Goal: Task Accomplishment & Management: Complete application form

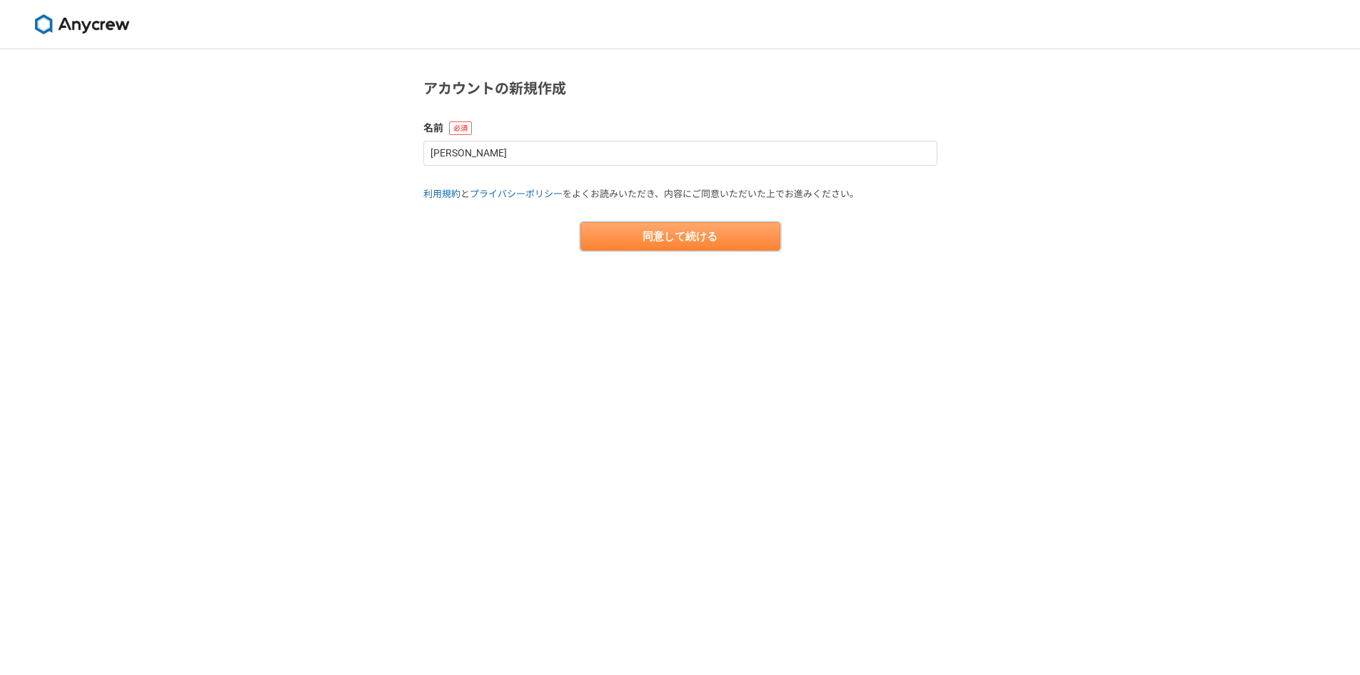
click at [694, 244] on button "同意して続ける" at bounding box center [681, 236] width 200 height 29
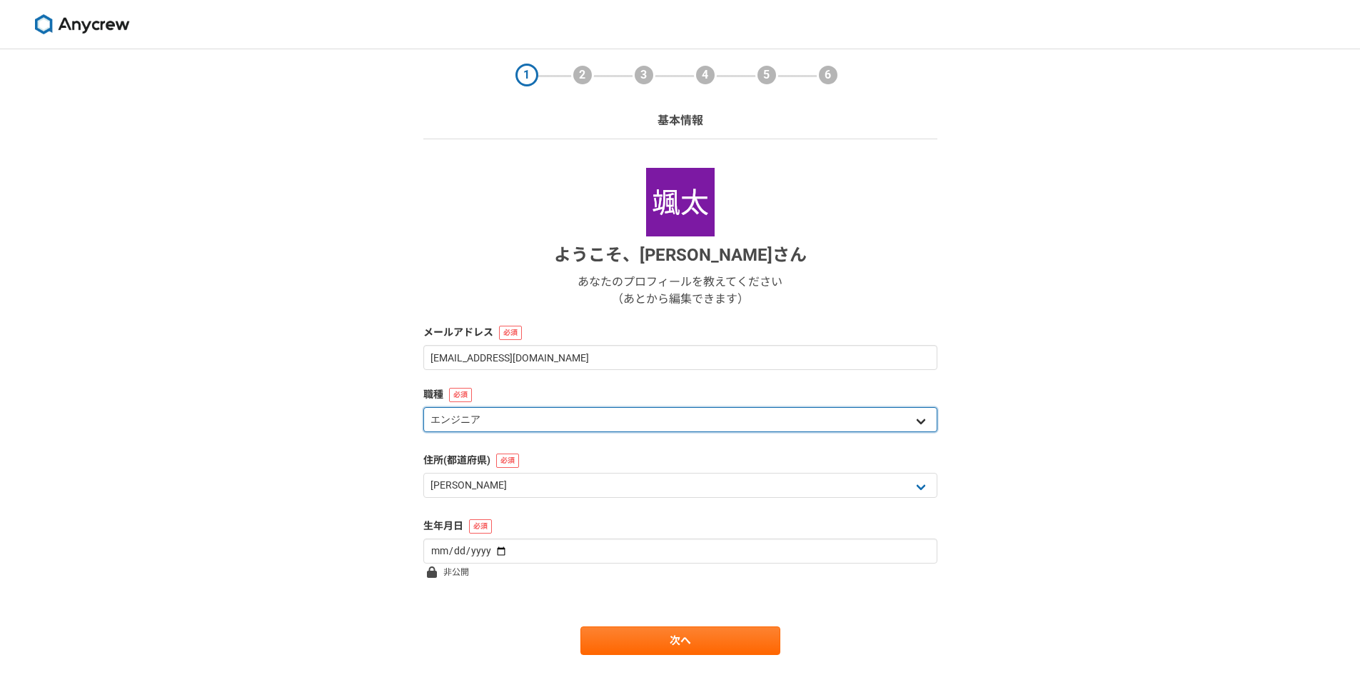
click at [513, 418] on select "エンジニア デザイナー ライター 営業 マーケティング 企画・事業開発 バックオフィス その他" at bounding box center [680, 419] width 514 height 25
click at [346, 416] on div "1 2 3 4 5 6 基本情報 ようこそ、 [PERSON_NAME] あなたのプロフィールを教えてください （あとから編集できます） メールアドレス [E…" at bounding box center [680, 380] width 1360 height 663
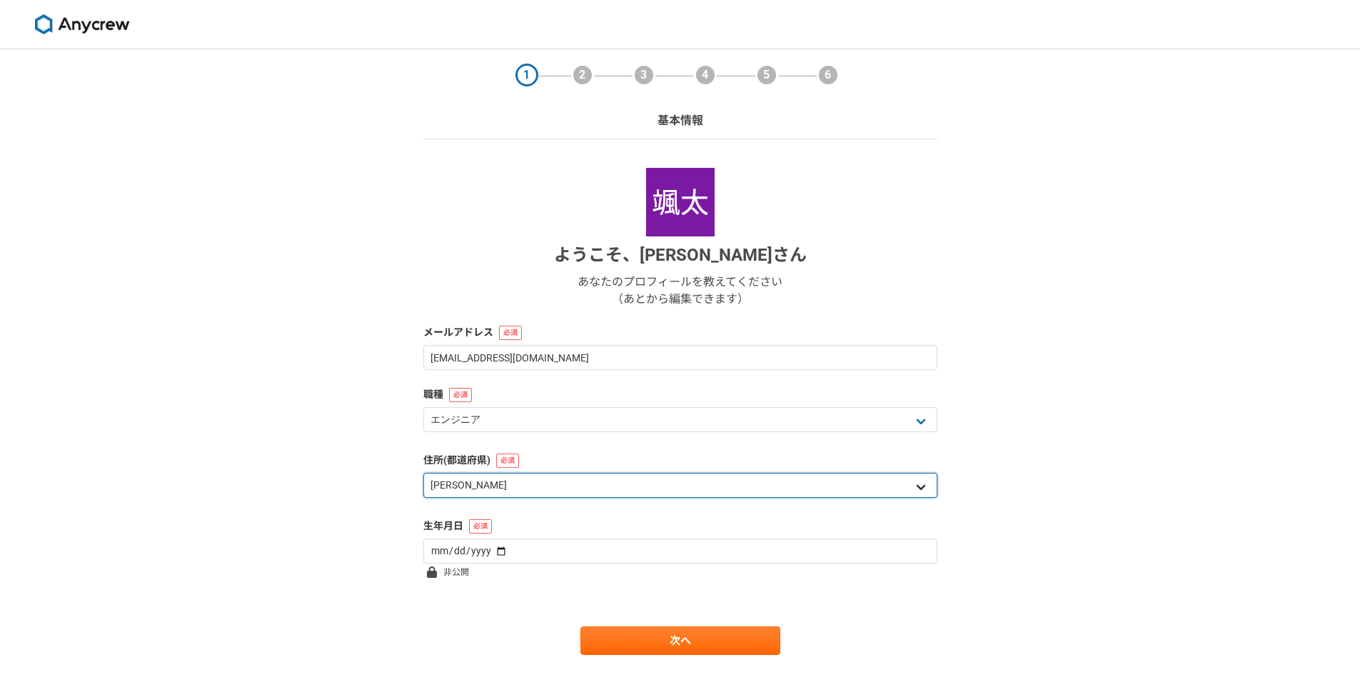
click at [498, 476] on select "北海道 [GEOGRAPHIC_DATA] [GEOGRAPHIC_DATA] [PERSON_NAME][GEOGRAPHIC_DATA] [PERSON_…" at bounding box center [680, 485] width 514 height 25
select select "28"
click at [423, 473] on select "北海道 [GEOGRAPHIC_DATA] [GEOGRAPHIC_DATA] [PERSON_NAME][GEOGRAPHIC_DATA] [PERSON_…" at bounding box center [680, 485] width 514 height 25
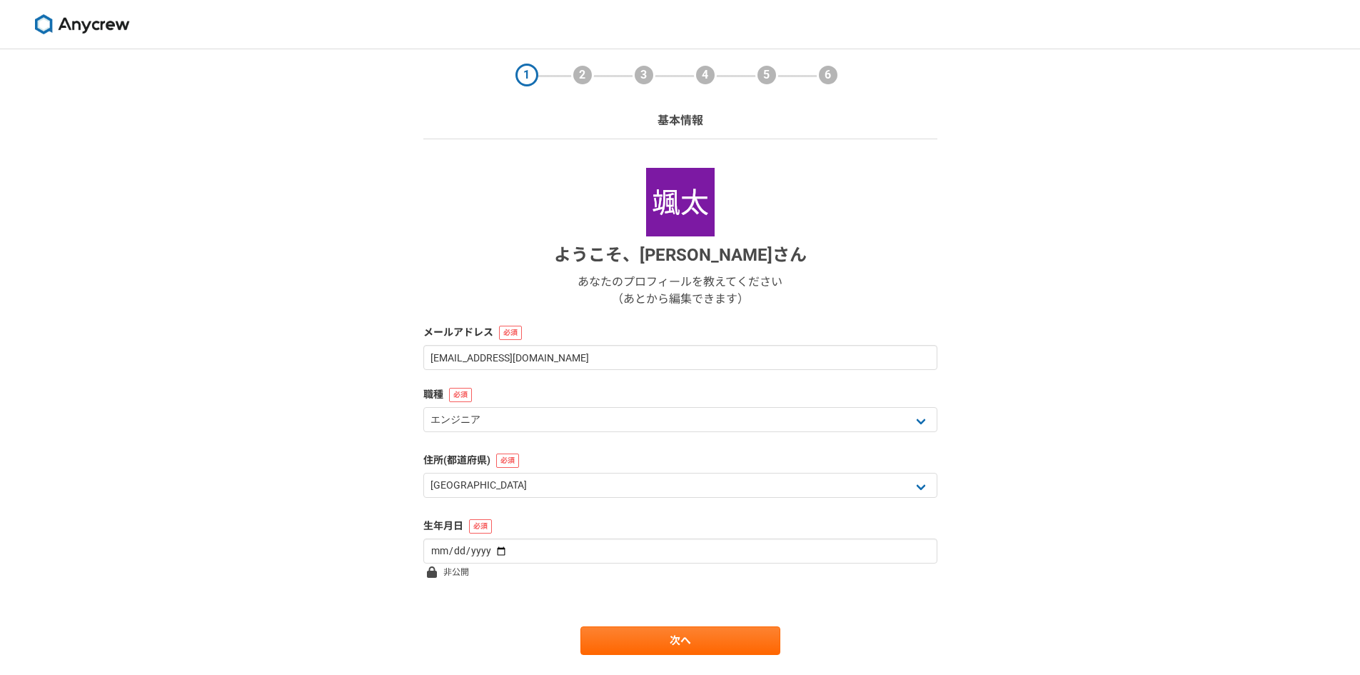
click at [328, 386] on div "1 2 3 4 5 6 基本情報 ようこそ、 [PERSON_NAME] あなたのプロフィールを教えてください （あとから編集できます） メールアドレス [E…" at bounding box center [680, 380] width 1360 height 663
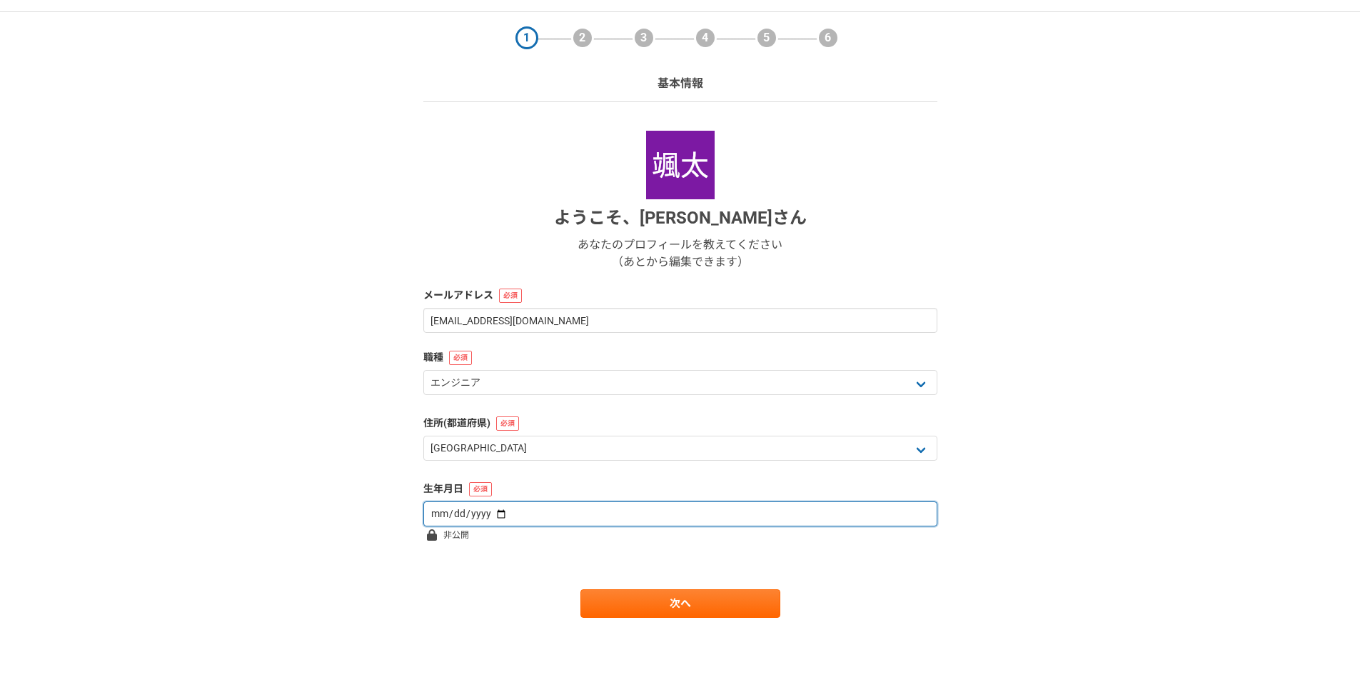
click at [493, 512] on input "date" at bounding box center [680, 513] width 514 height 25
type input "[DATE]"
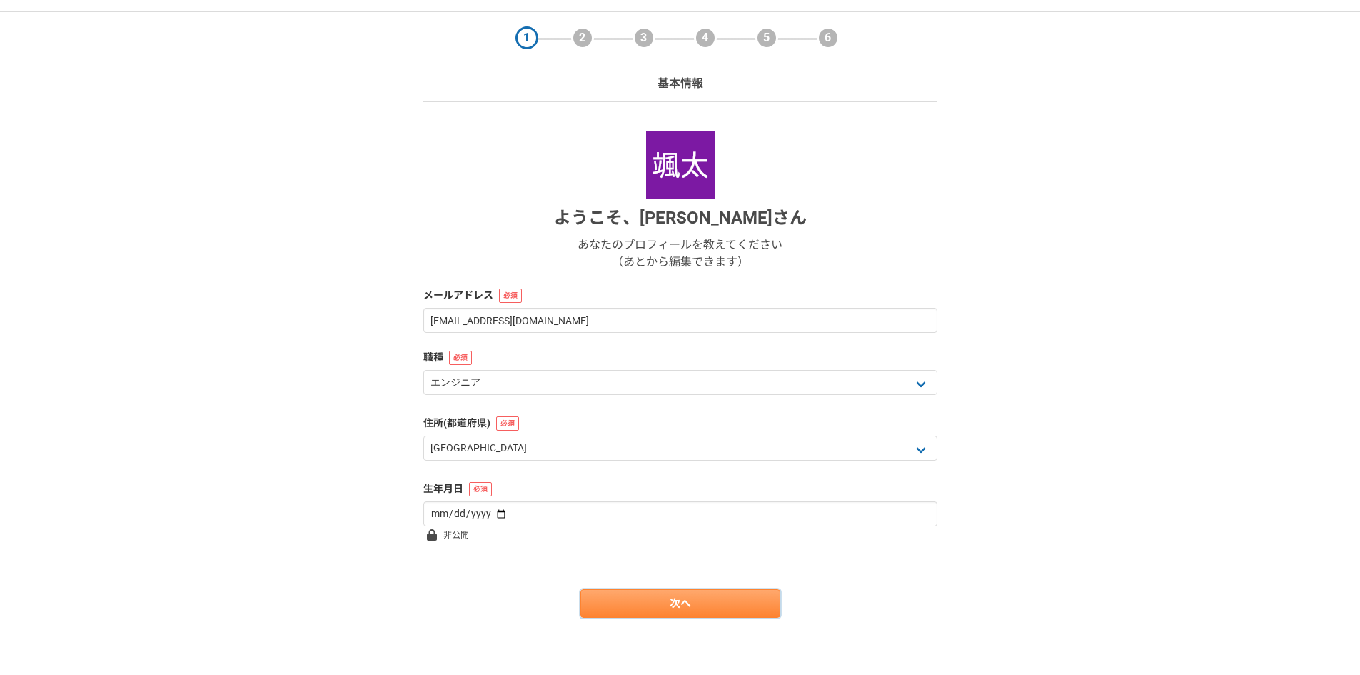
click at [691, 604] on link "次へ" at bounding box center [681, 603] width 200 height 29
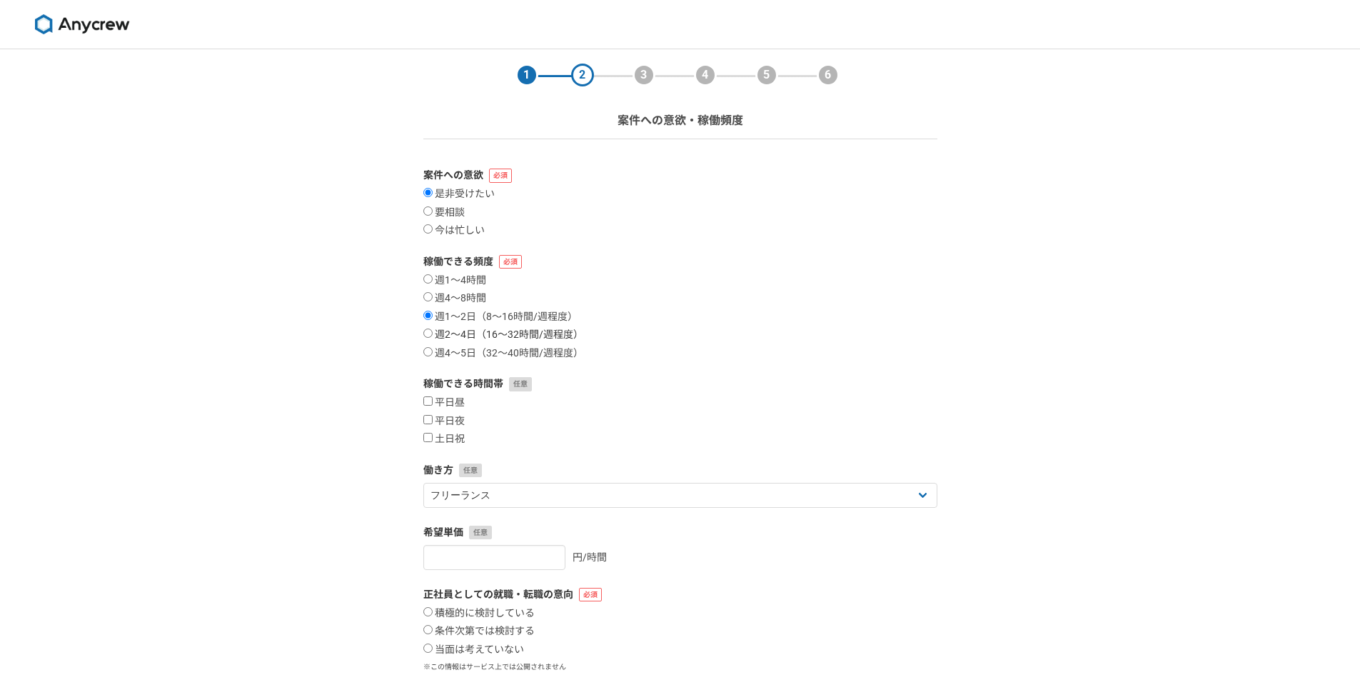
click at [429, 329] on input "週2〜4日（16〜32時間/週程度）" at bounding box center [427, 332] width 9 height 9
radio input "true"
click at [432, 401] on input "平日昼" at bounding box center [427, 400] width 9 height 9
checkbox input "true"
click at [446, 438] on label "土日祝" at bounding box center [443, 439] width 41 height 13
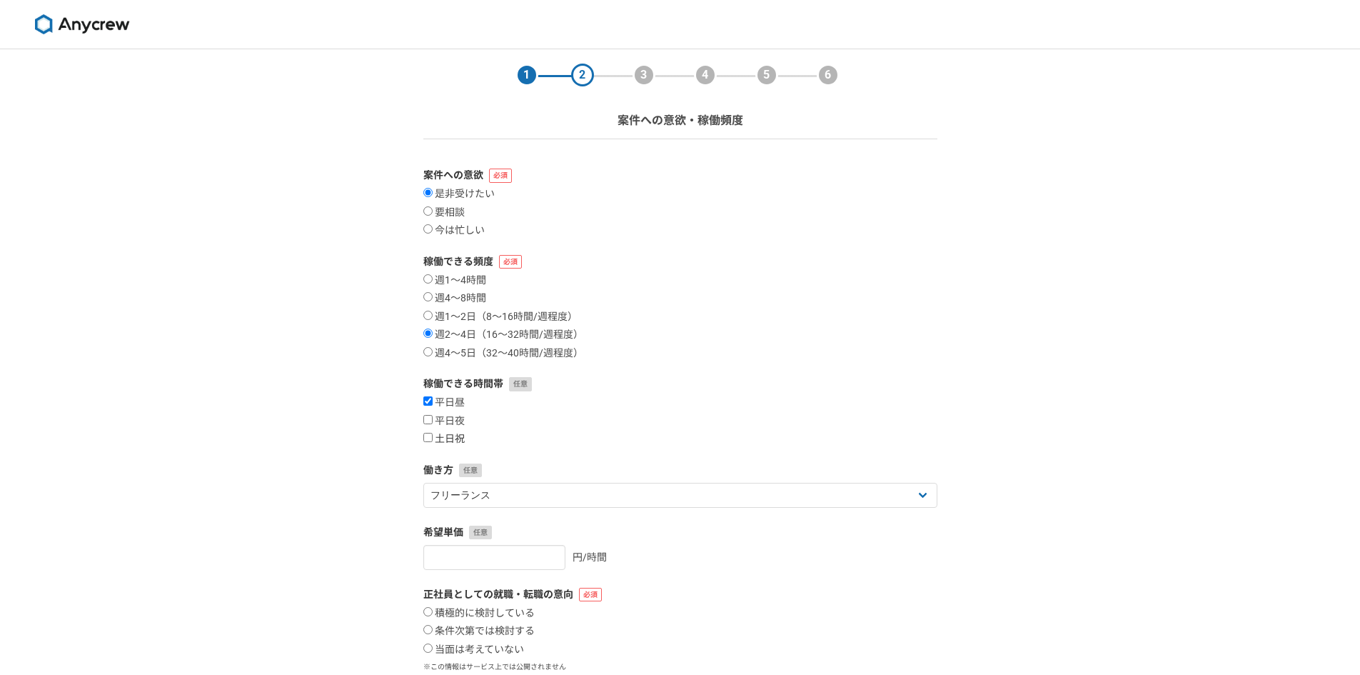
click at [433, 438] on input "土日祝" at bounding box center [427, 437] width 9 height 9
checkbox input "true"
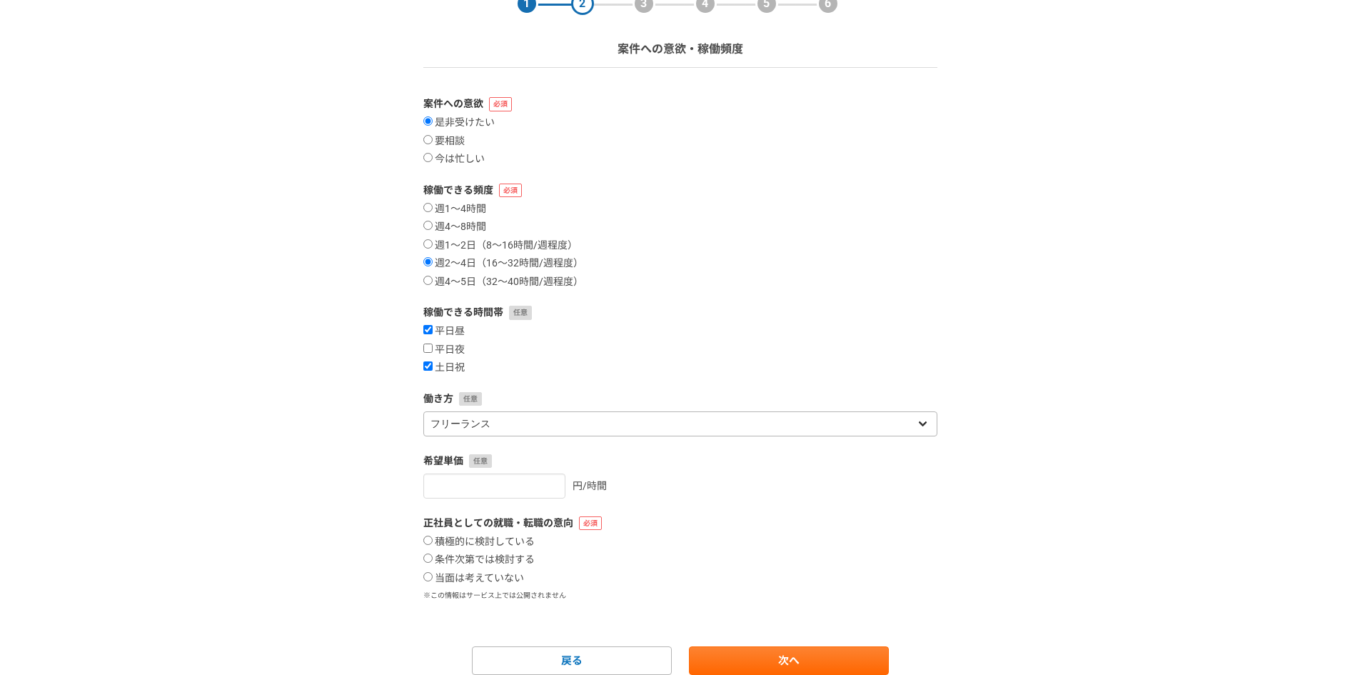
scroll to position [129, 0]
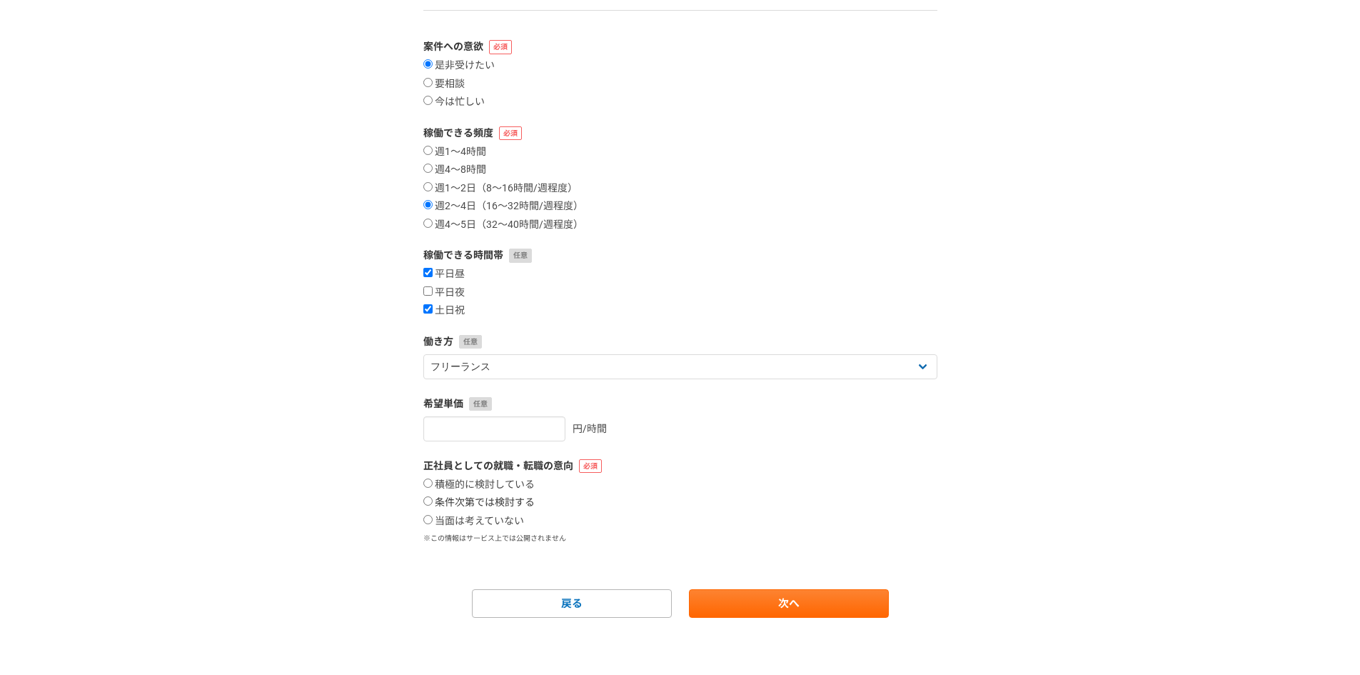
click at [452, 499] on label "条件次第では検討する" at bounding box center [478, 502] width 111 height 13
click at [433, 499] on input "条件次第では検討する" at bounding box center [427, 500] width 9 height 9
radio input "true"
click at [763, 597] on link "次へ" at bounding box center [789, 603] width 200 height 29
select select
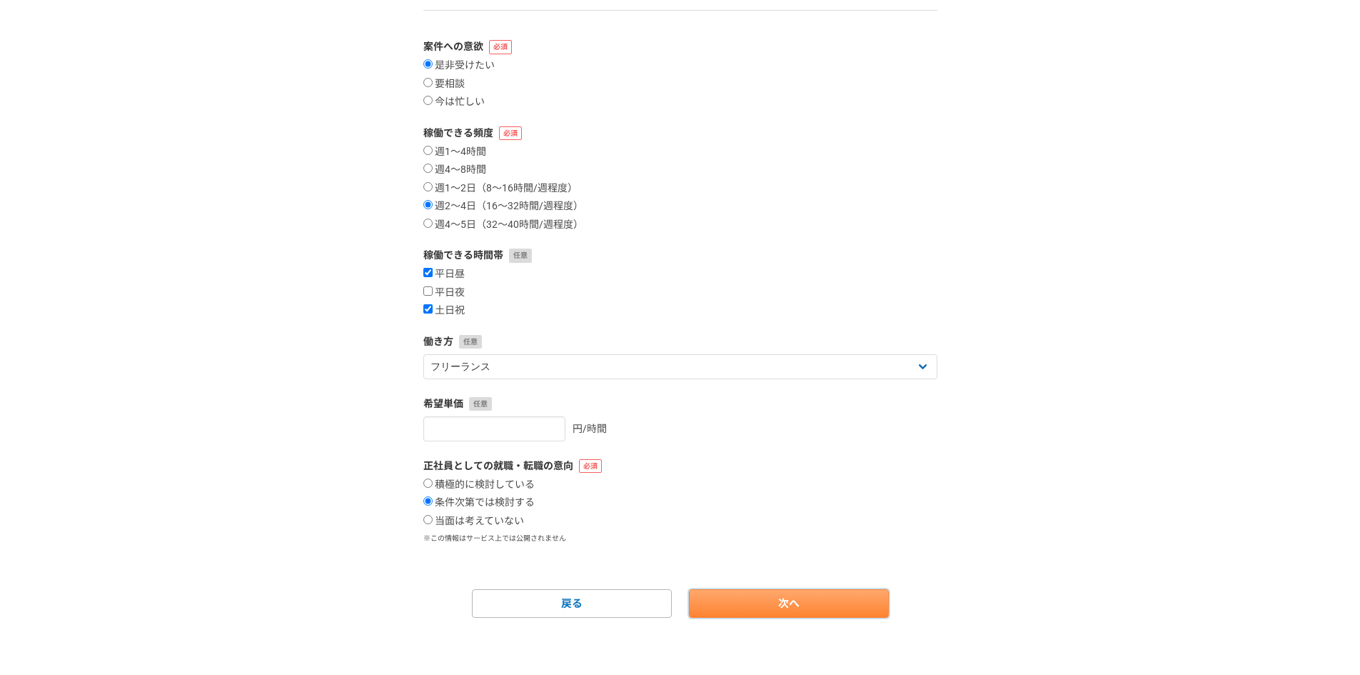
select select
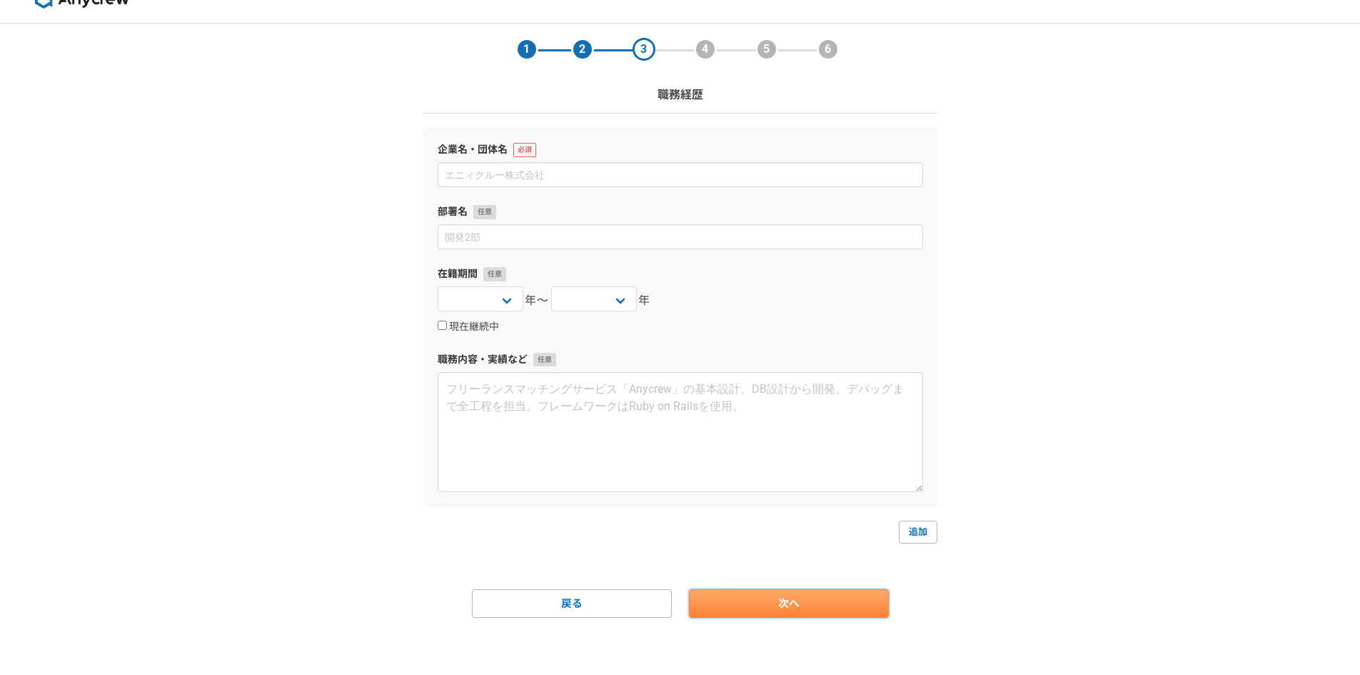
scroll to position [0, 0]
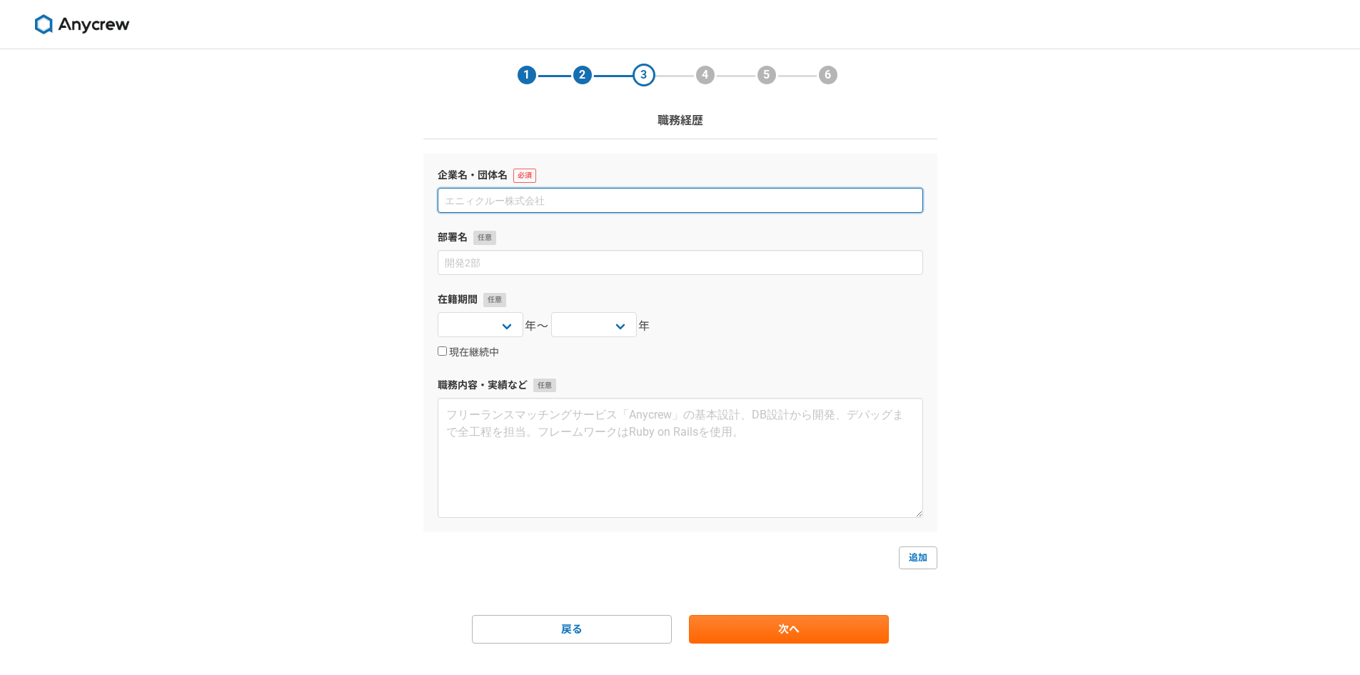
click at [548, 201] on input at bounding box center [681, 200] width 486 height 25
type input "k"
type input "株式会社[PERSON_NAME]ホールディングス"
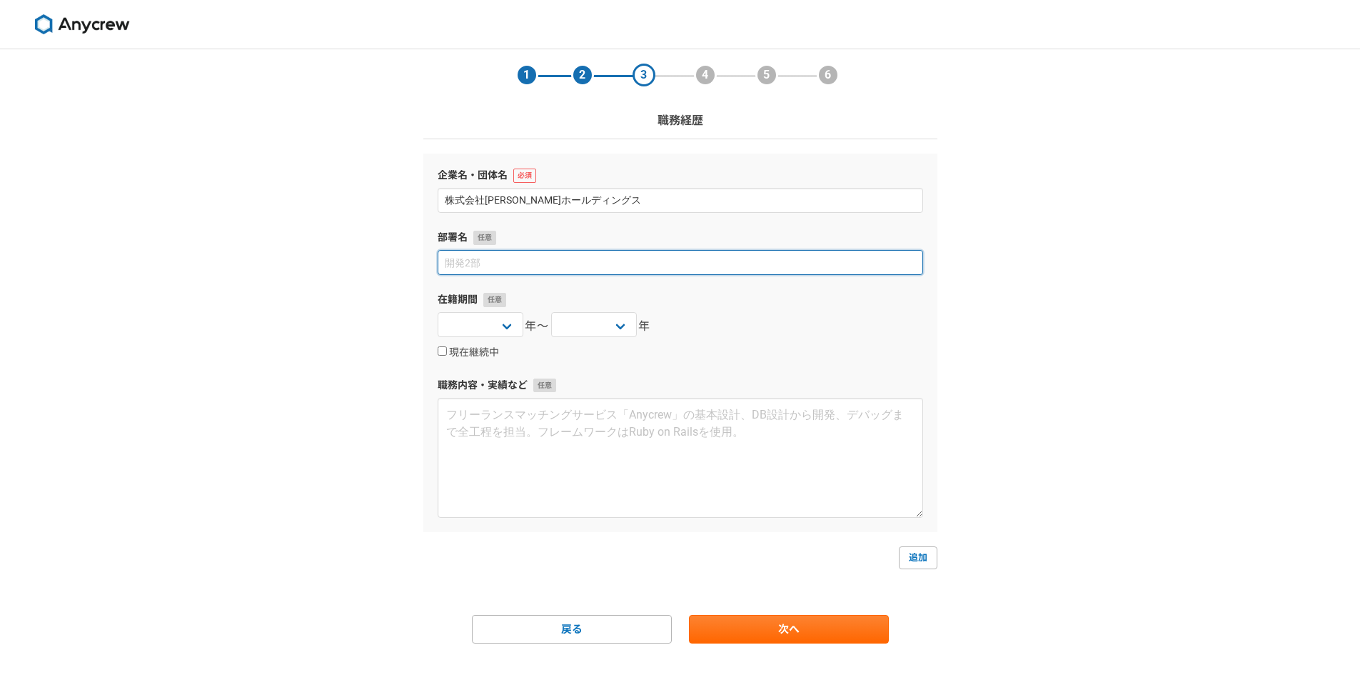
click at [531, 262] on input at bounding box center [681, 262] width 486 height 25
type input "システム部"
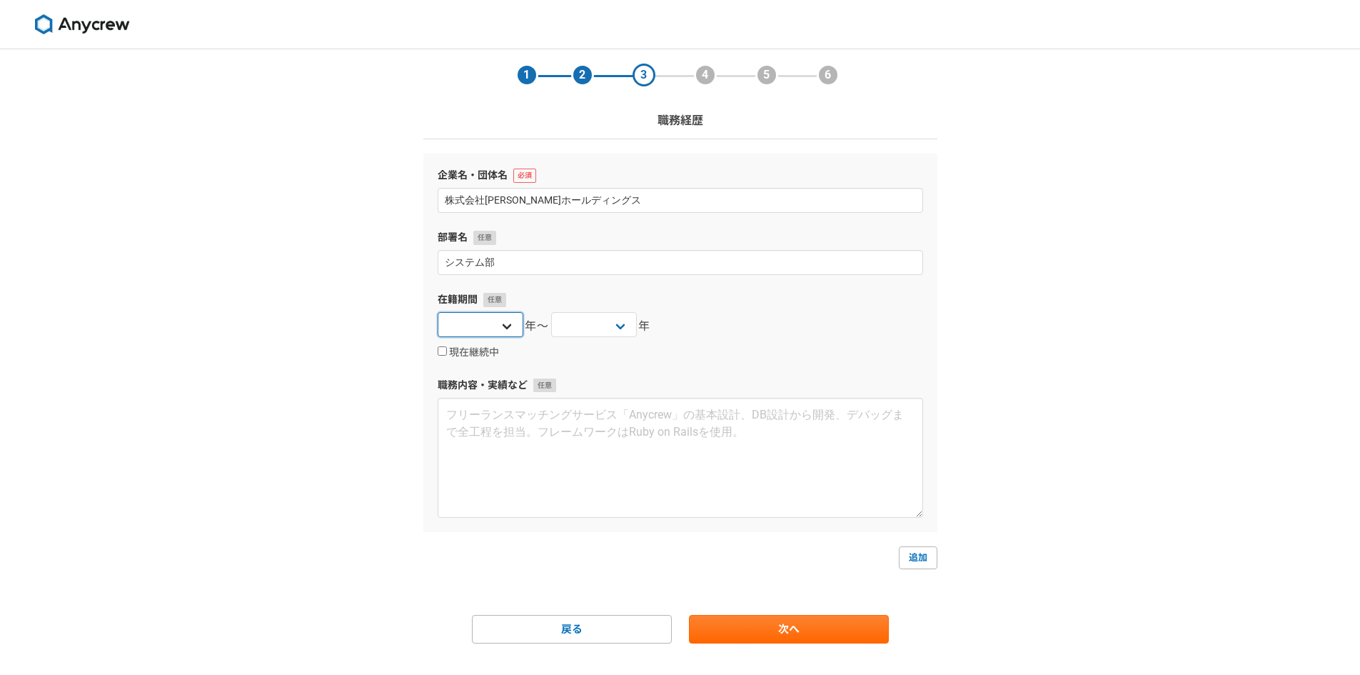
click at [513, 321] on select "[DATE] [DATE] [DATE] [DATE] [DATE] [DATE] [DATE] [DATE] [DATE] [DATE] [DATE] [D…" at bounding box center [481, 324] width 86 height 25
select select "2021"
click at [438, 312] on select "[DATE] [DATE] [DATE] [DATE] [DATE] [DATE] [DATE] [DATE] [DATE] [DATE] [DATE] [D…" at bounding box center [481, 324] width 86 height 25
click at [566, 323] on select "[DATE] [DATE] [DATE] [DATE] [DATE] [DATE] [DATE] [DATE] [DATE] [DATE] [DATE] [D…" at bounding box center [594, 324] width 86 height 25
select select "2024"
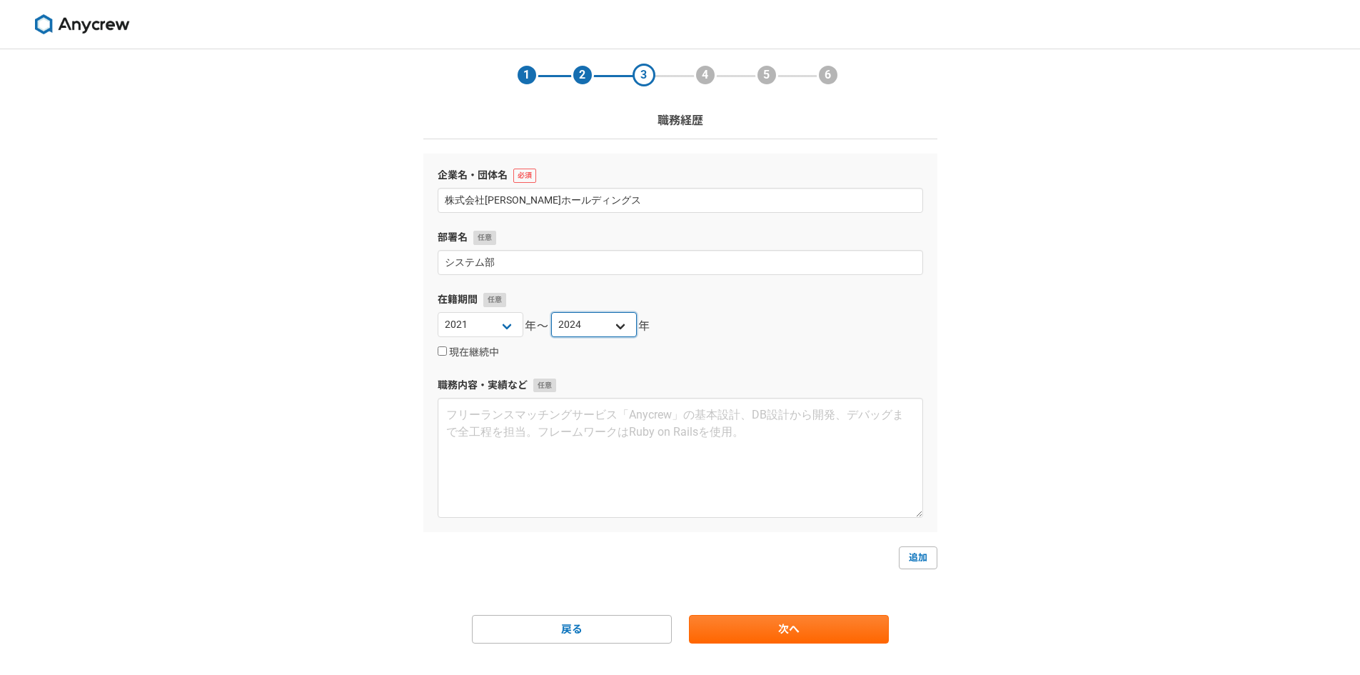
click at [551, 312] on select "[DATE] [DATE] [DATE] [DATE] [DATE] [DATE] [DATE] [DATE] [DATE] [DATE] [DATE] [D…" at bounding box center [594, 324] width 86 height 25
click at [691, 366] on div "企業名・団体名 株式会社[PERSON_NAME][GEOGRAPHIC_DATA] 部署名 システム部 在籍期間 [DATE] [DATE] [DATE] …" at bounding box center [680, 343] width 514 height 378
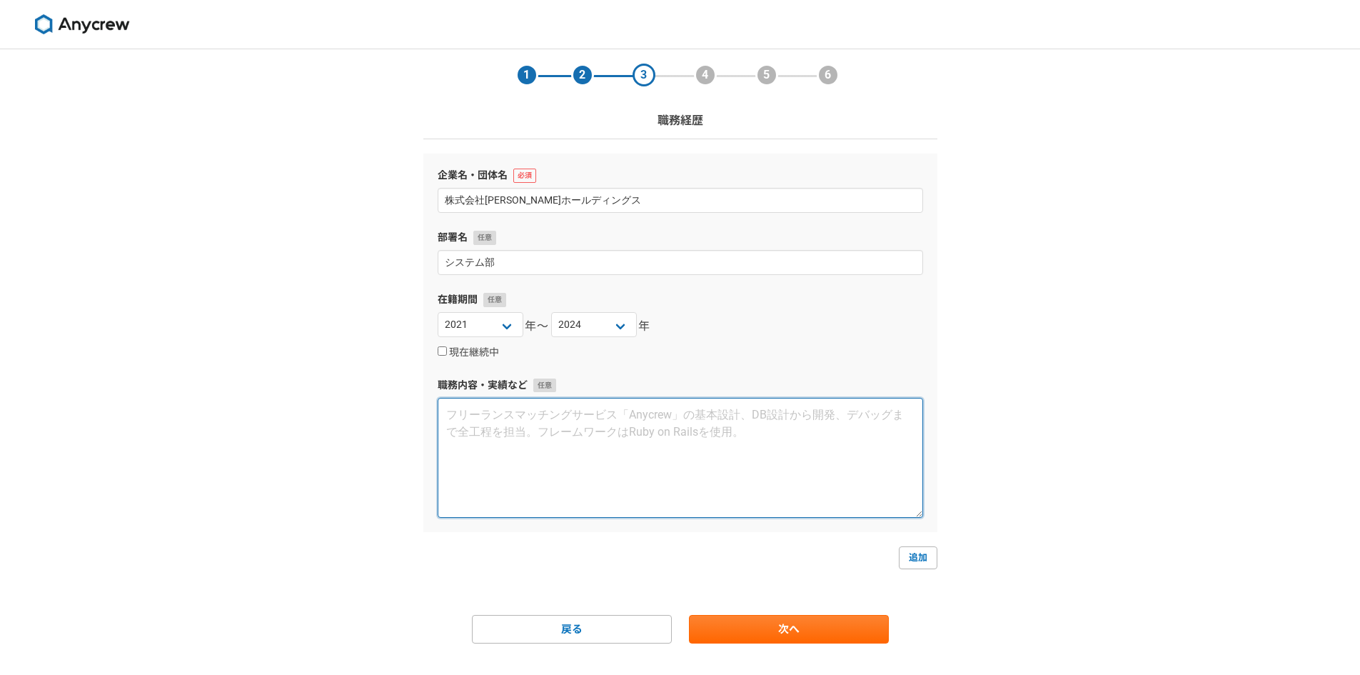
click at [588, 451] on textarea at bounding box center [681, 458] width 486 height 120
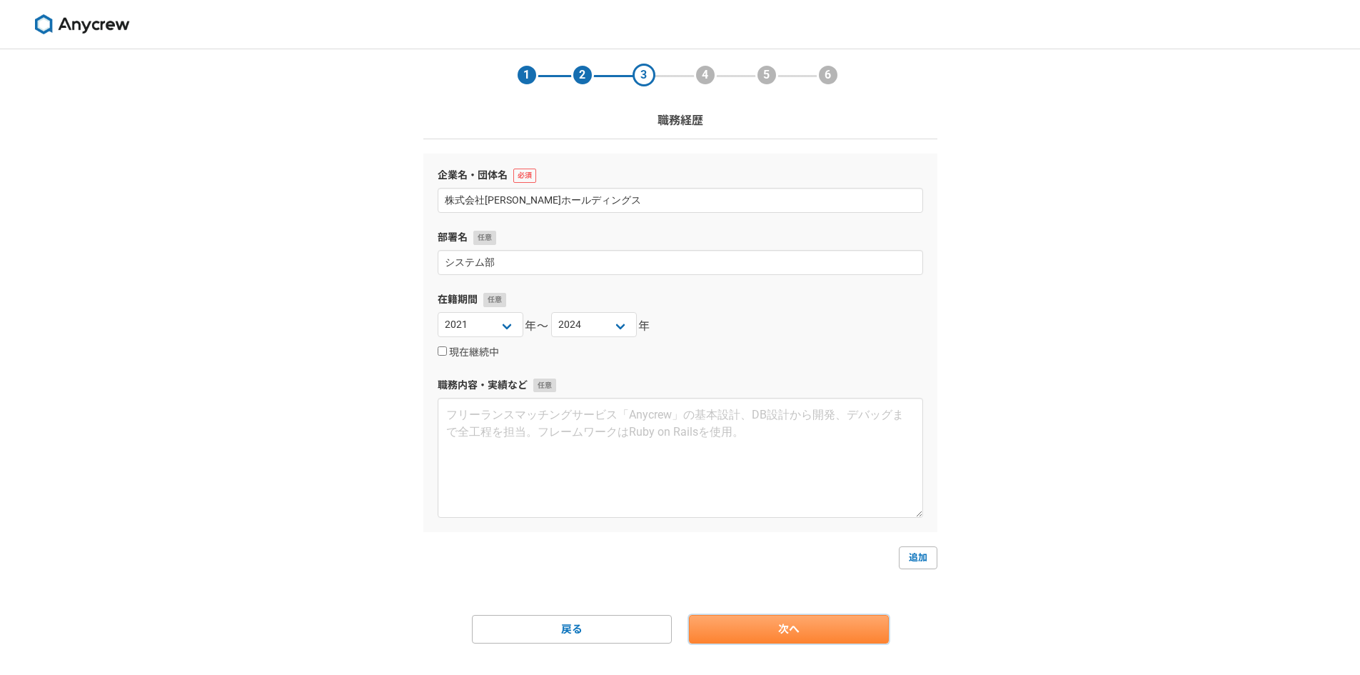
click at [787, 618] on link "次へ" at bounding box center [789, 629] width 200 height 29
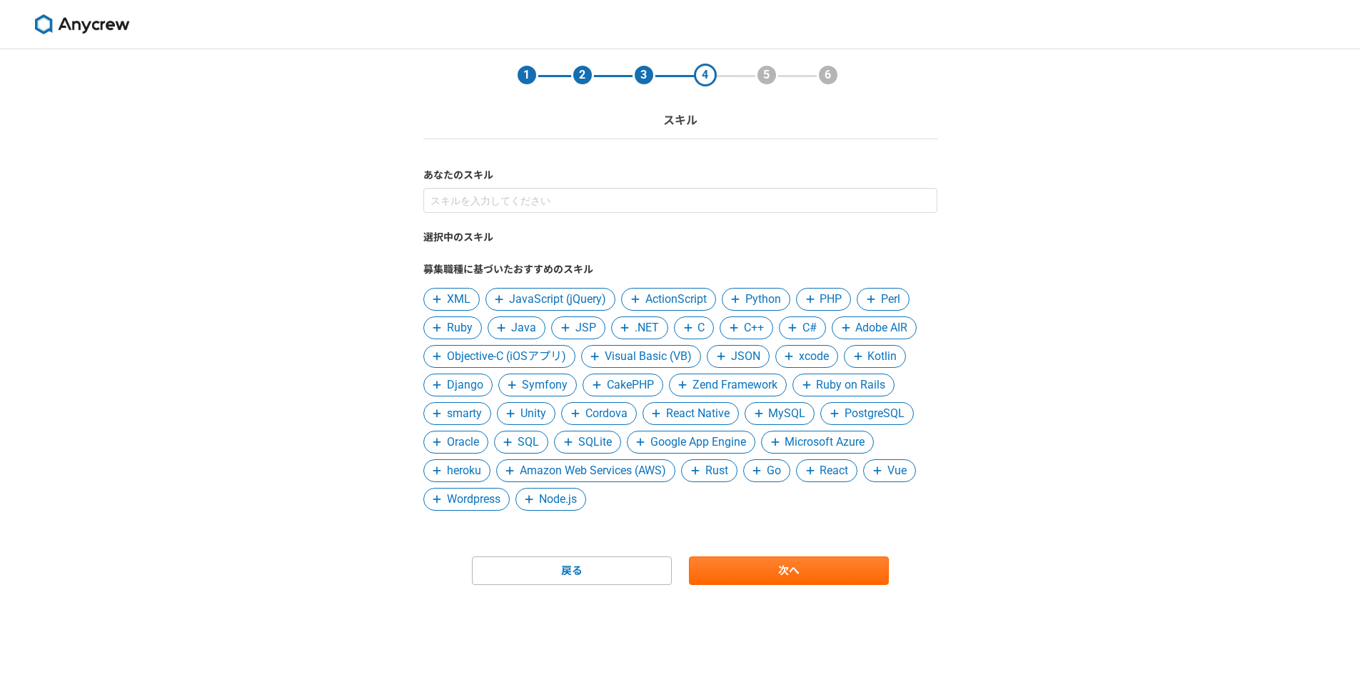
click at [817, 303] on span at bounding box center [810, 299] width 17 height 17
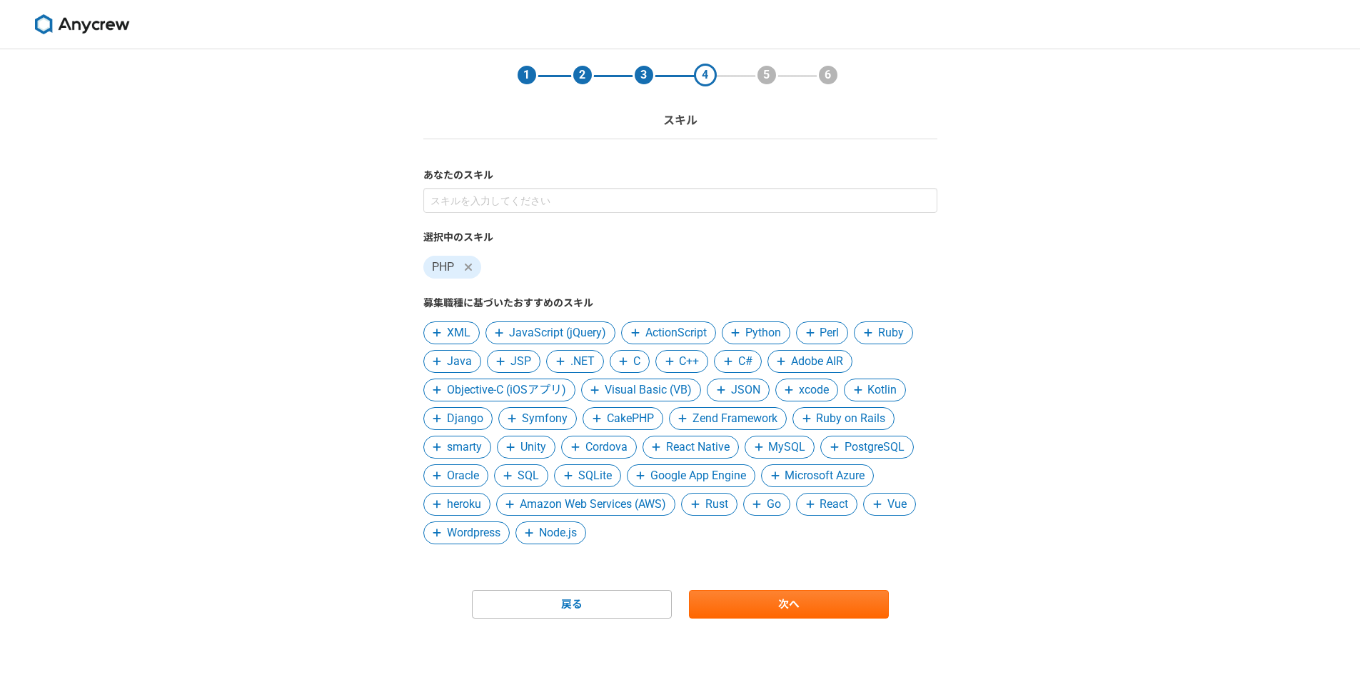
click at [895, 443] on span "PostgreSQL" at bounding box center [875, 446] width 60 height 17
click at [459, 471] on span "SQL" at bounding box center [457, 475] width 21 height 17
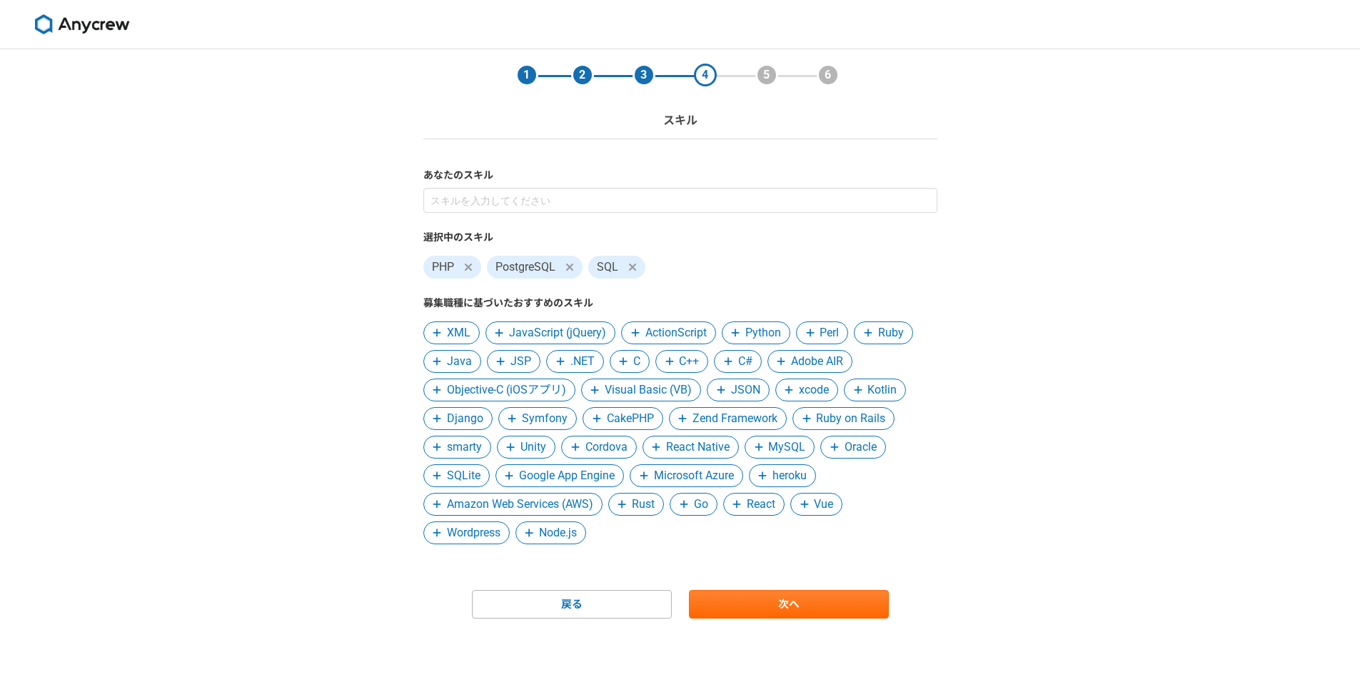
click at [700, 478] on span "Microsoft Azure" at bounding box center [694, 475] width 80 height 17
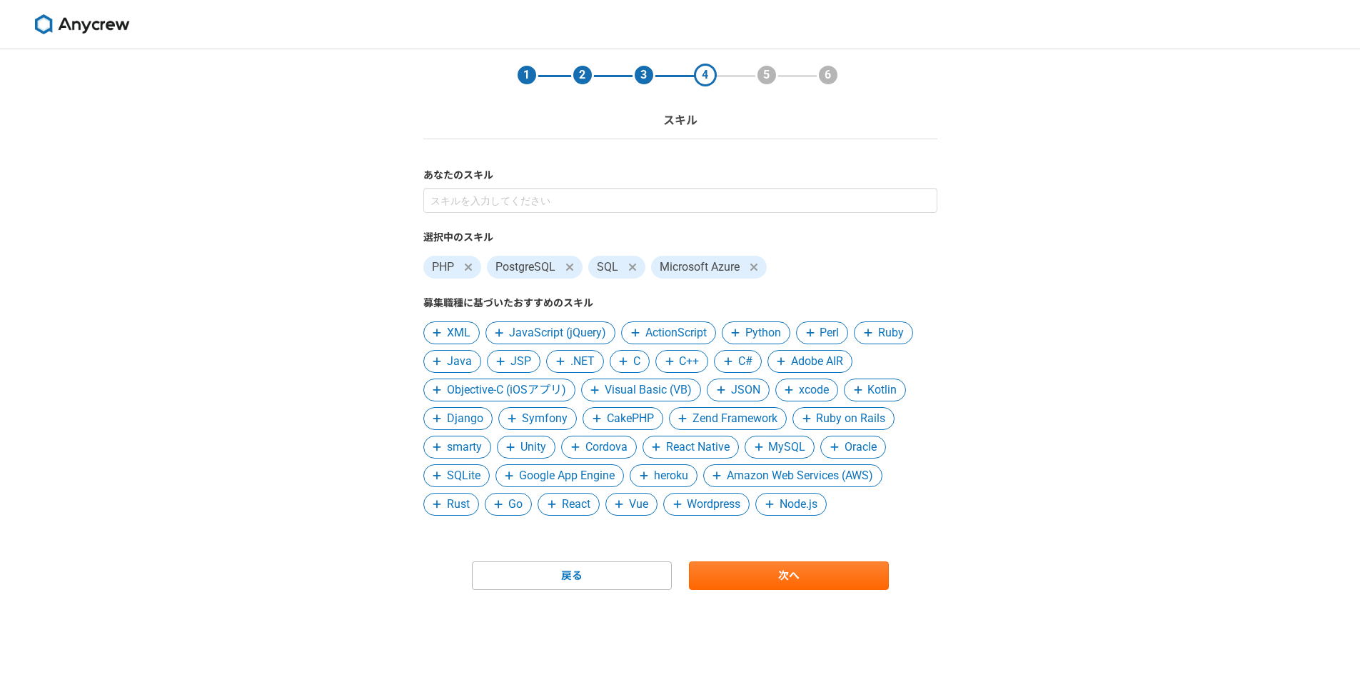
click at [725, 504] on span "Wordpress" at bounding box center [714, 504] width 54 height 17
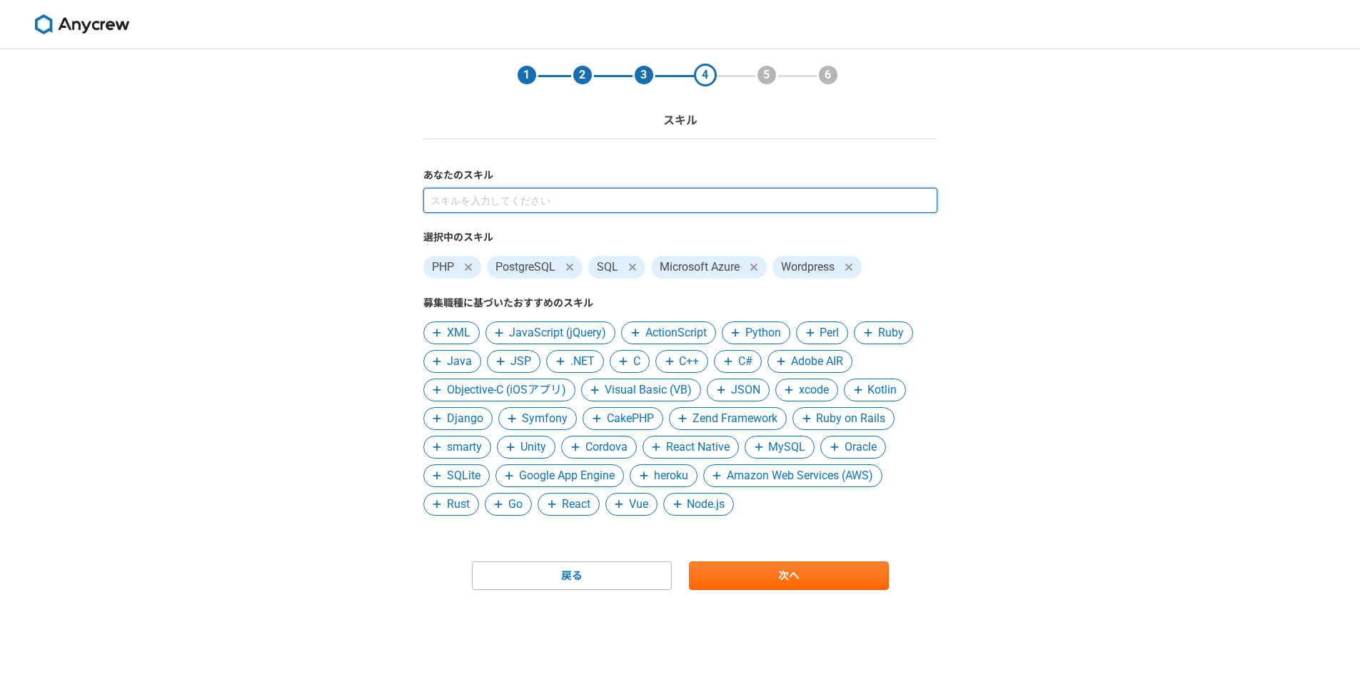
click at [561, 191] on input at bounding box center [680, 200] width 514 height 25
type input "ｓ"
type input "s"
type input "SS"
click at [529, 200] on input at bounding box center [680, 200] width 514 height 25
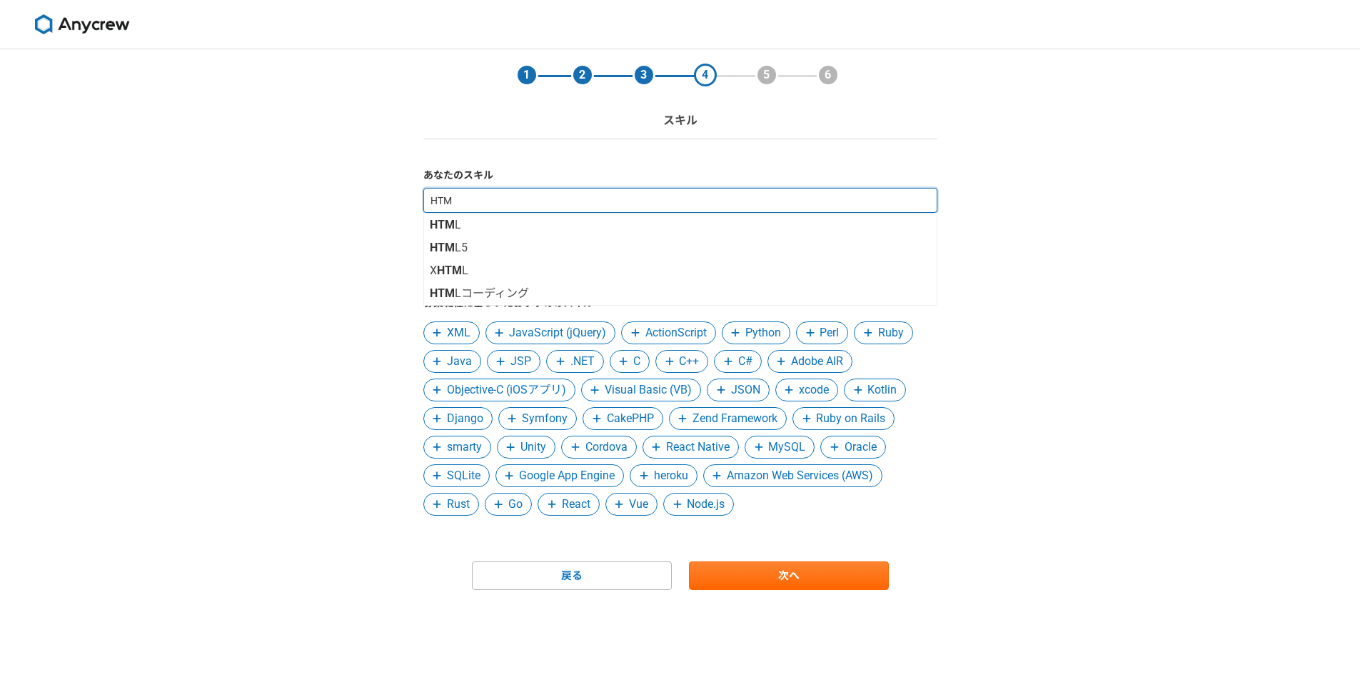
type input "HTML"
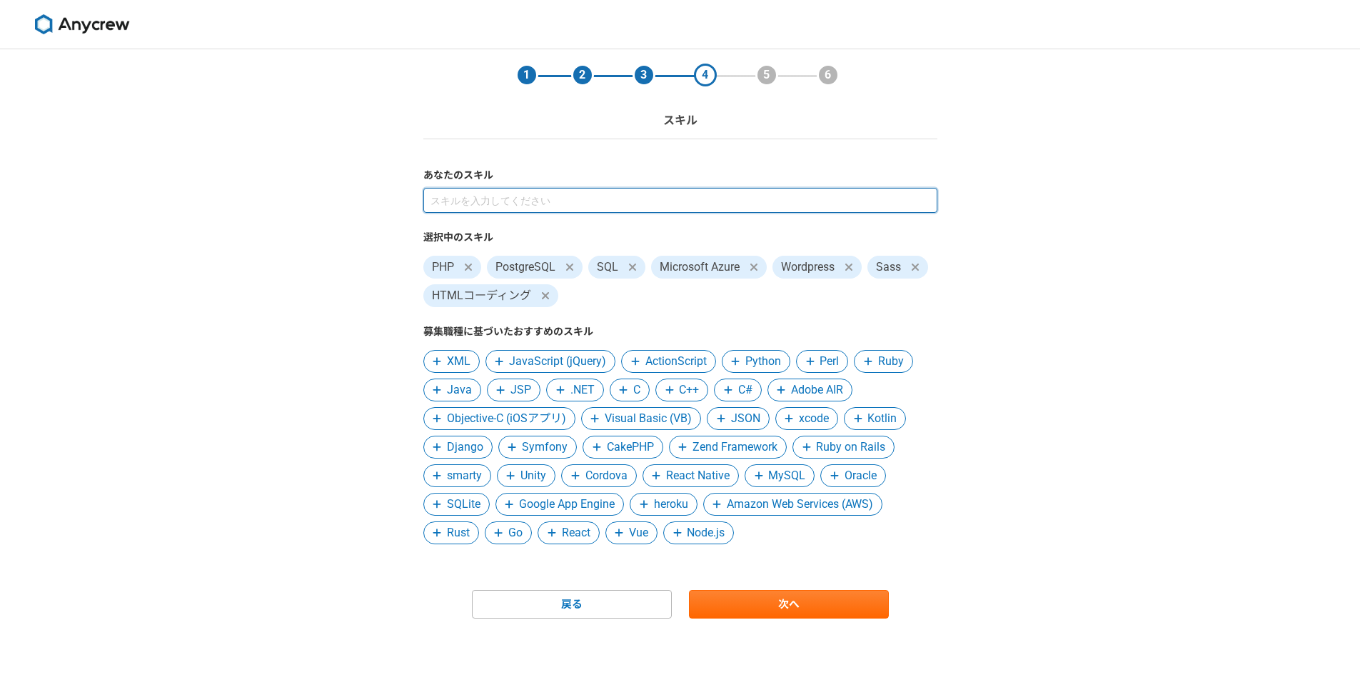
click at [510, 204] on input at bounding box center [680, 200] width 514 height 25
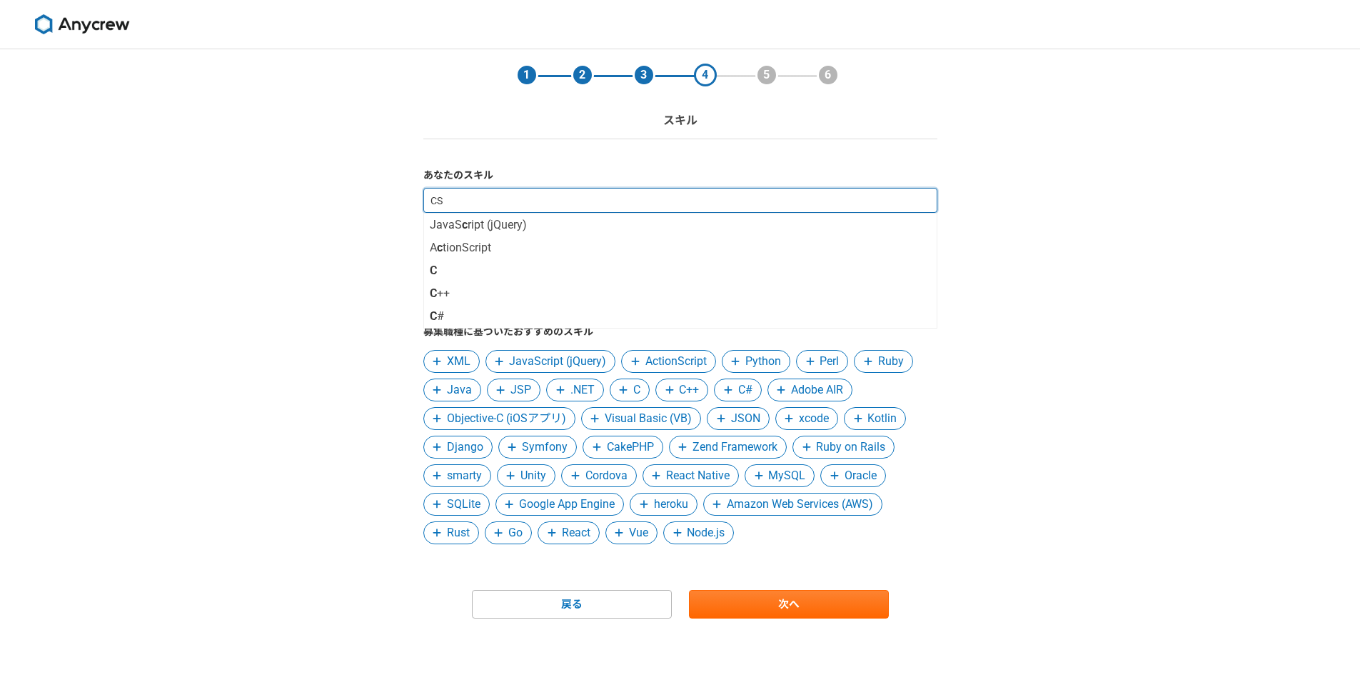
type input "CSS"
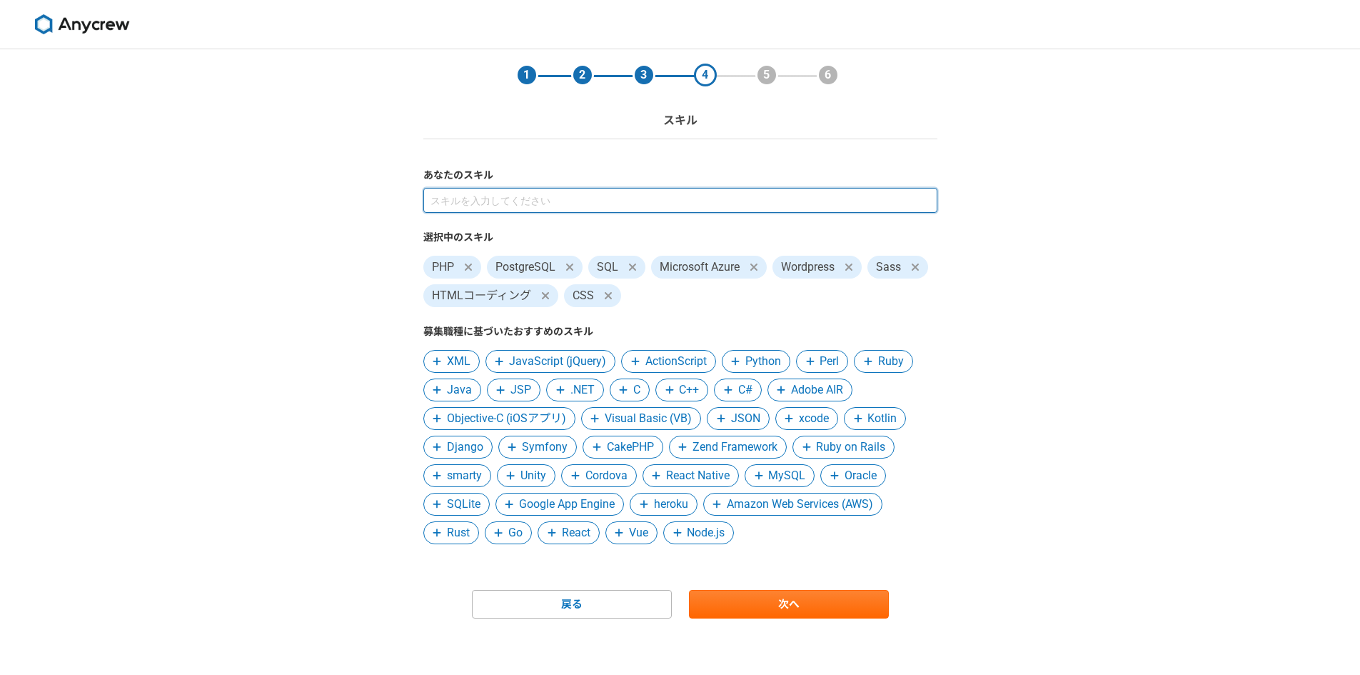
click at [511, 206] on input at bounding box center [680, 200] width 514 height 25
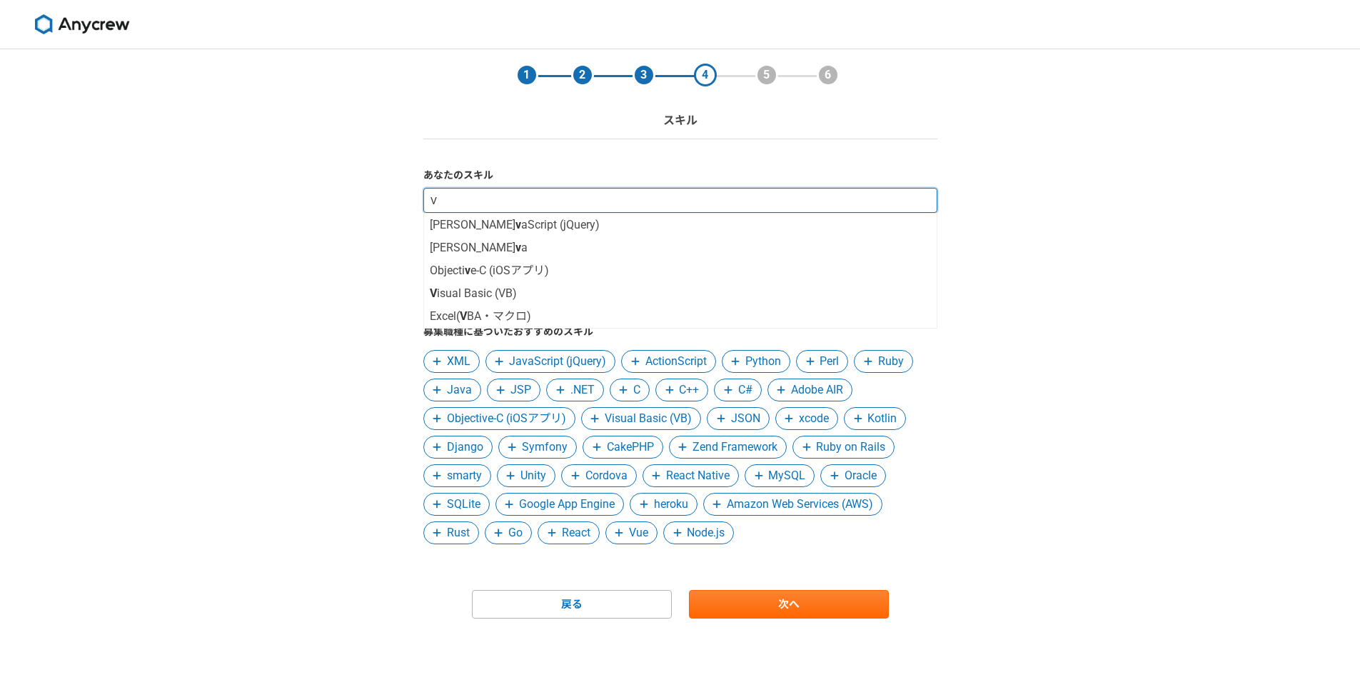
type input "VB"
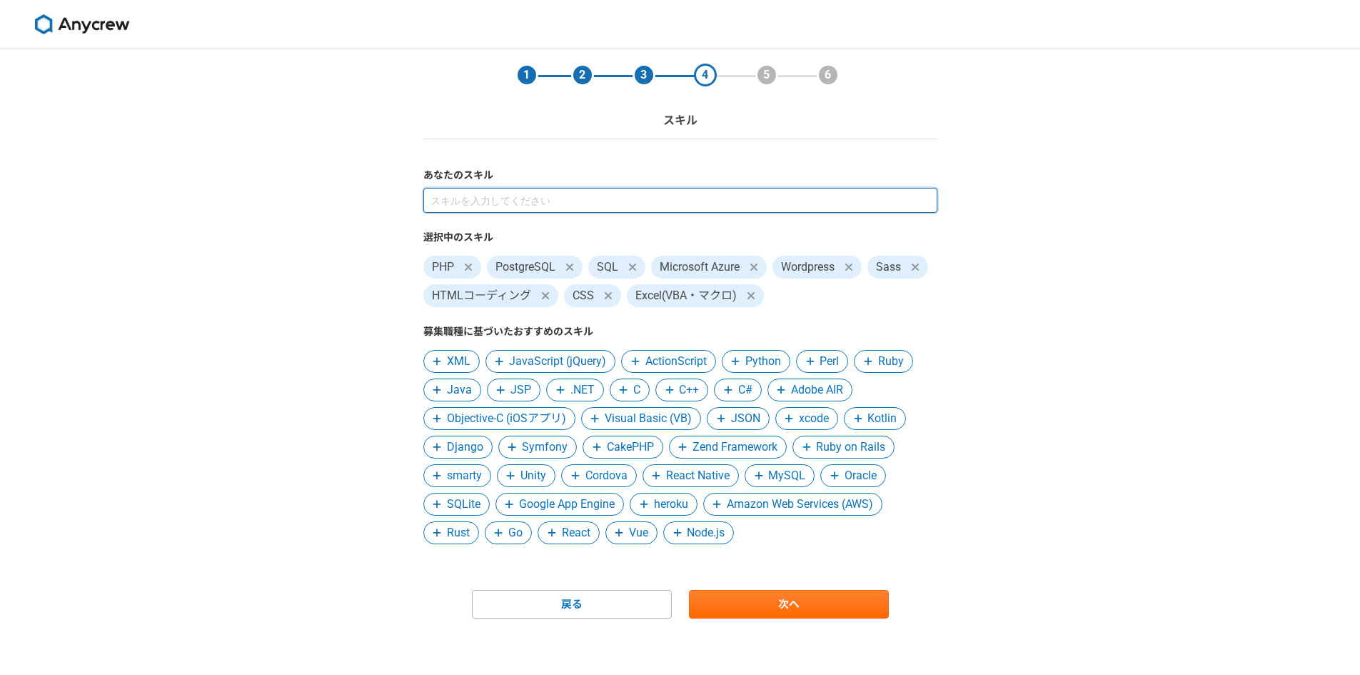
click at [538, 207] on input at bounding box center [680, 200] width 514 height 25
type input "a"
type input "Access"
type input "Excel"
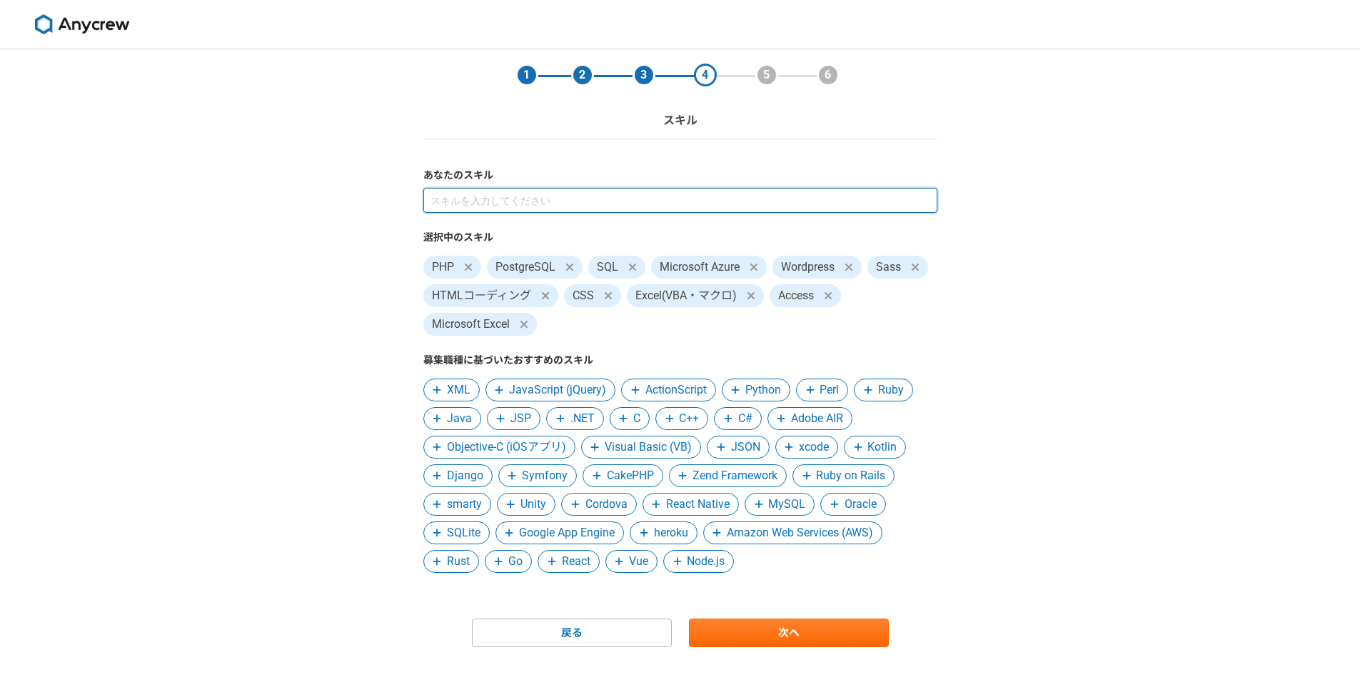
click at [550, 193] on input at bounding box center [680, 200] width 514 height 25
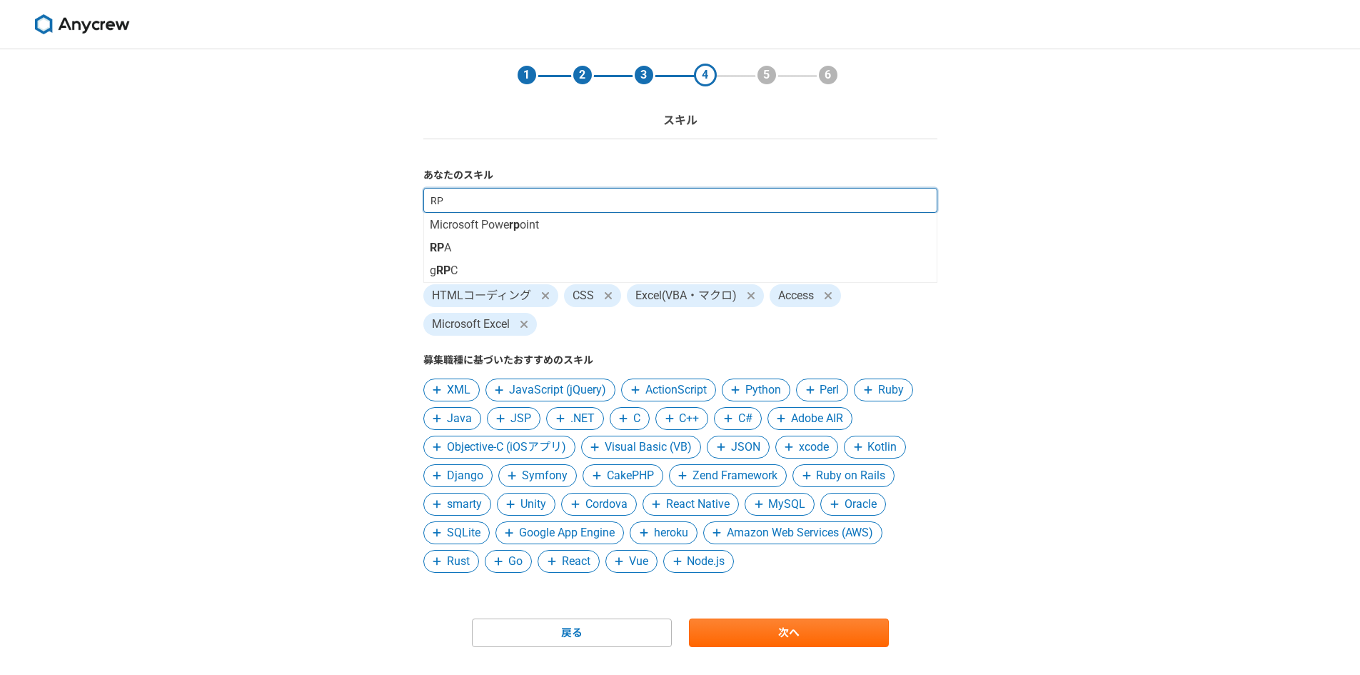
type input "RPA"
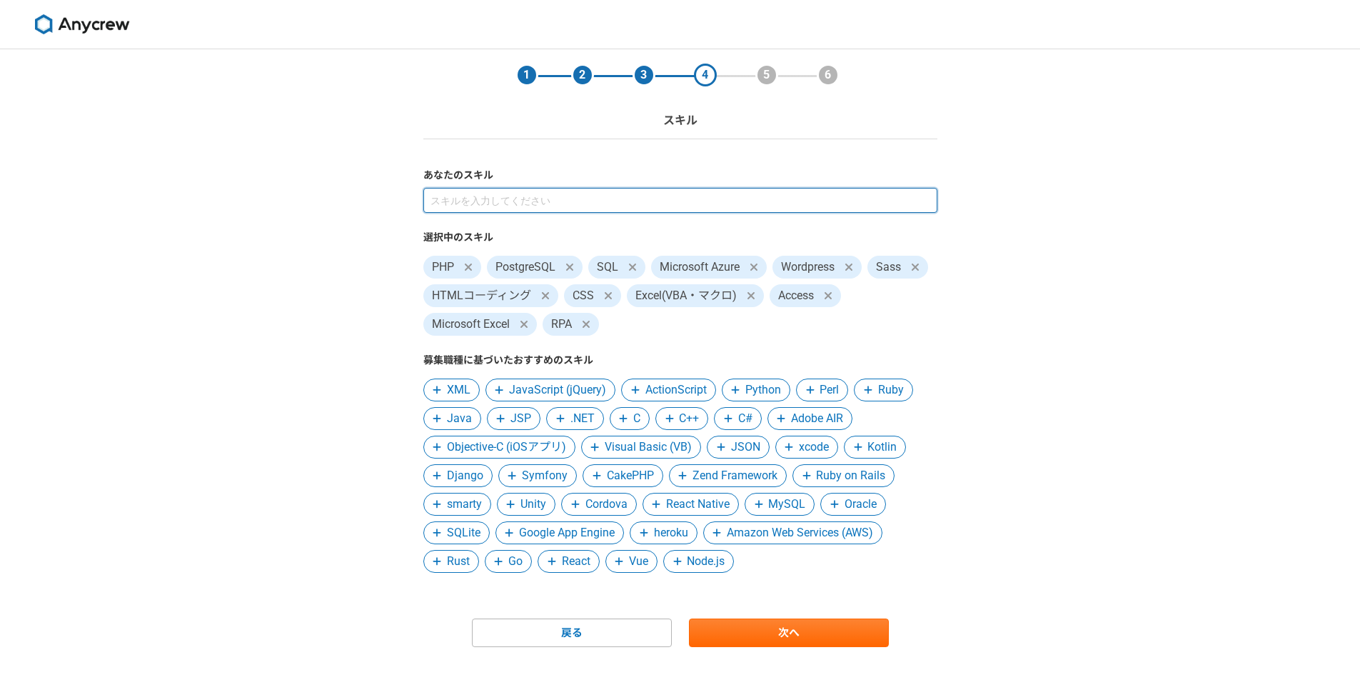
click at [504, 204] on input at bounding box center [680, 200] width 514 height 25
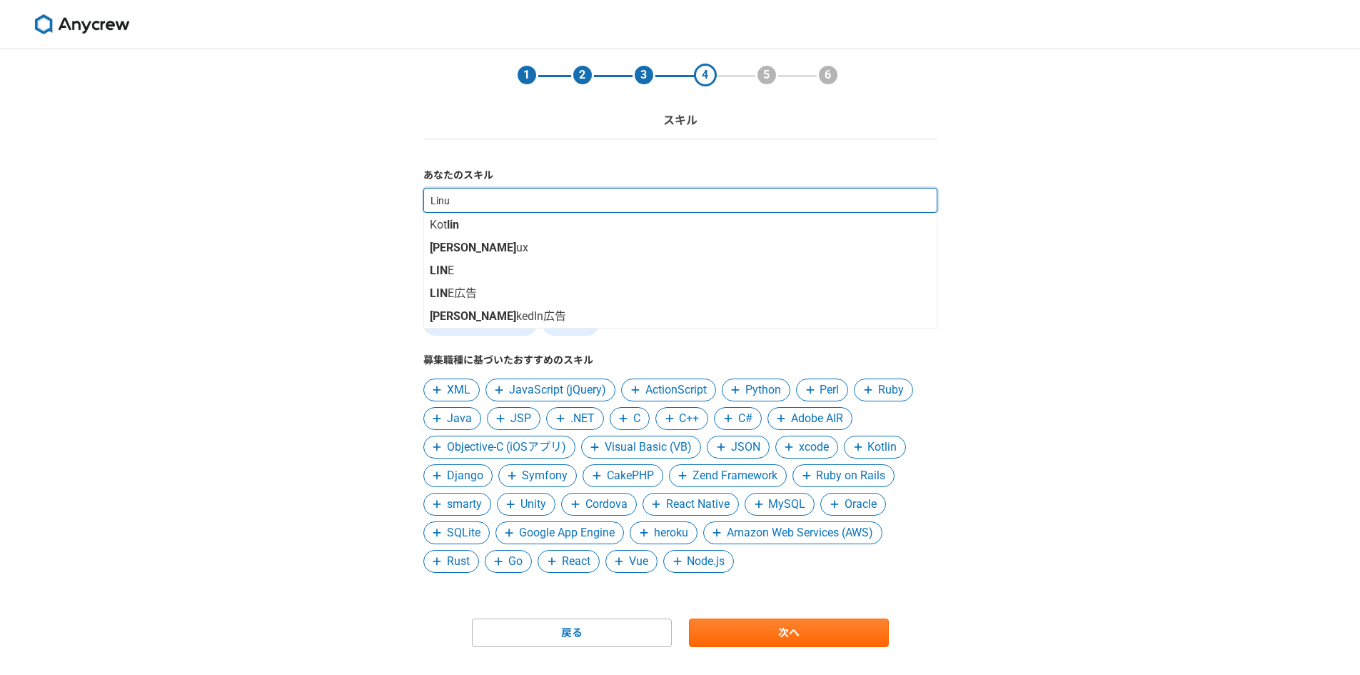
type input "Linux"
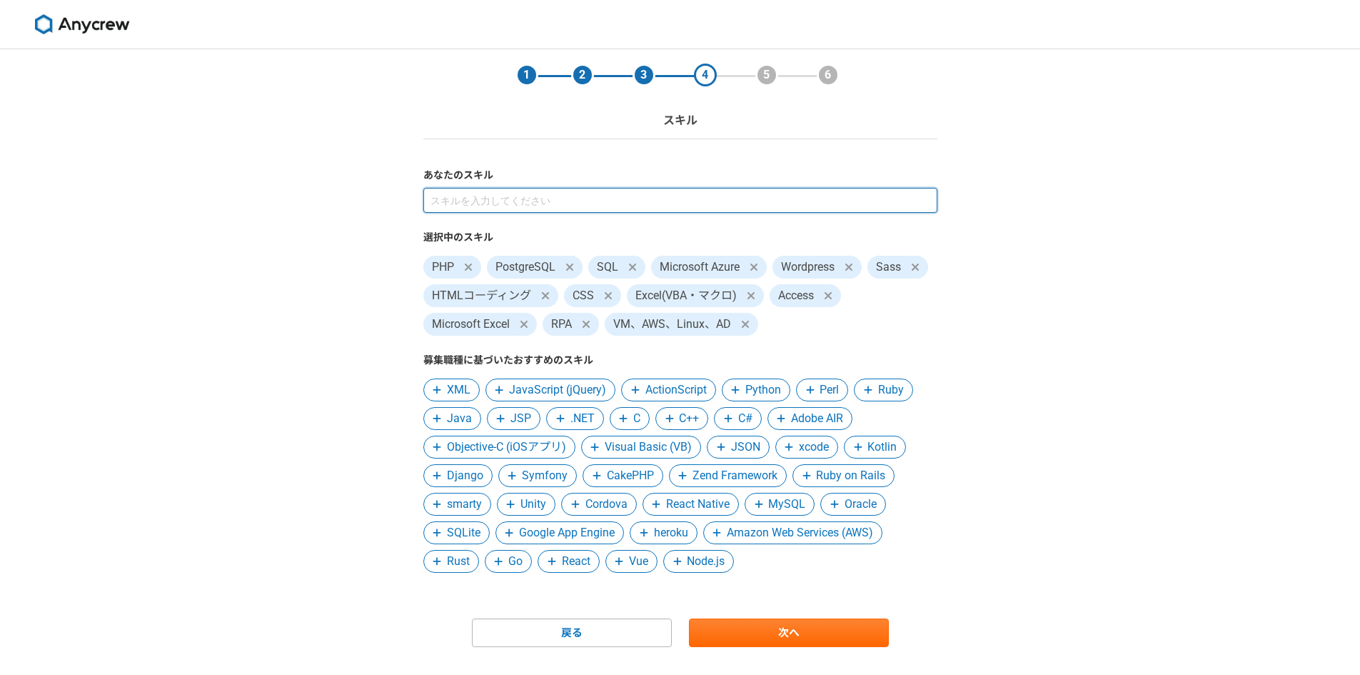
click at [522, 191] on input at bounding box center [680, 200] width 514 height 25
click at [521, 196] on input at bounding box center [680, 200] width 514 height 25
type input "み"
type input "mic"
click at [510, 201] on input at bounding box center [680, 200] width 514 height 25
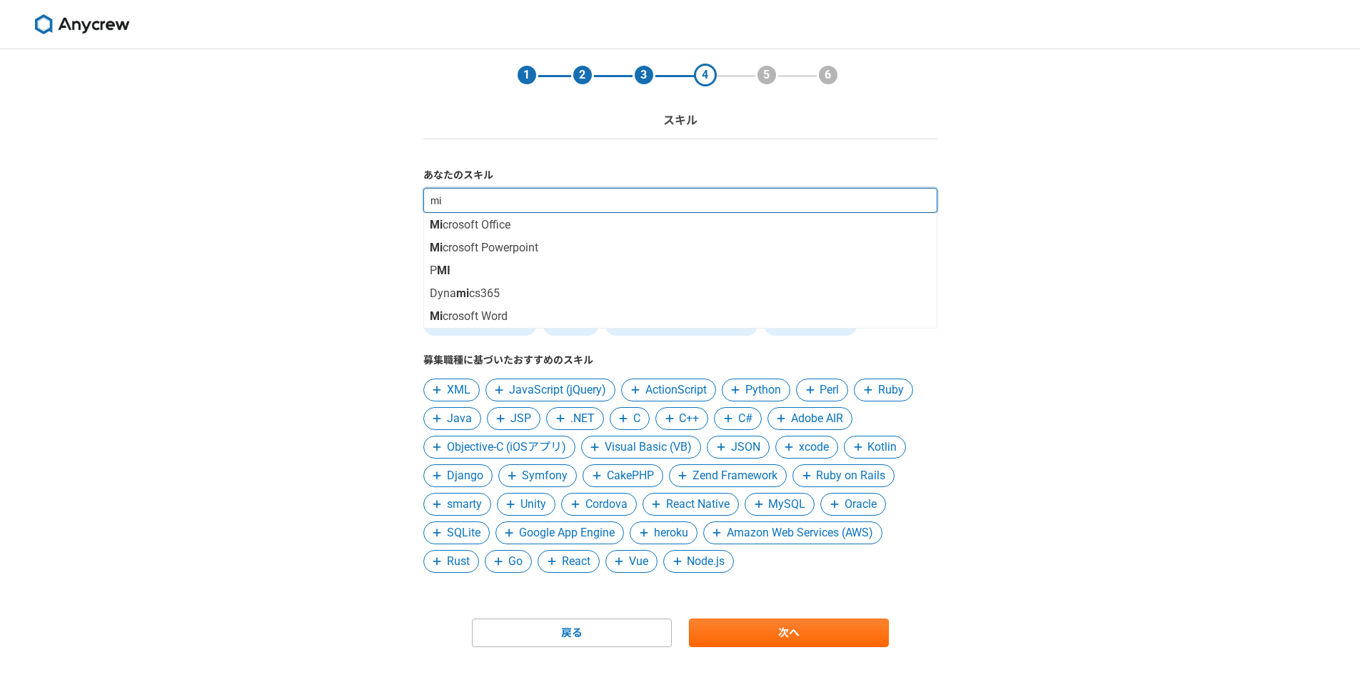
type input "mic"
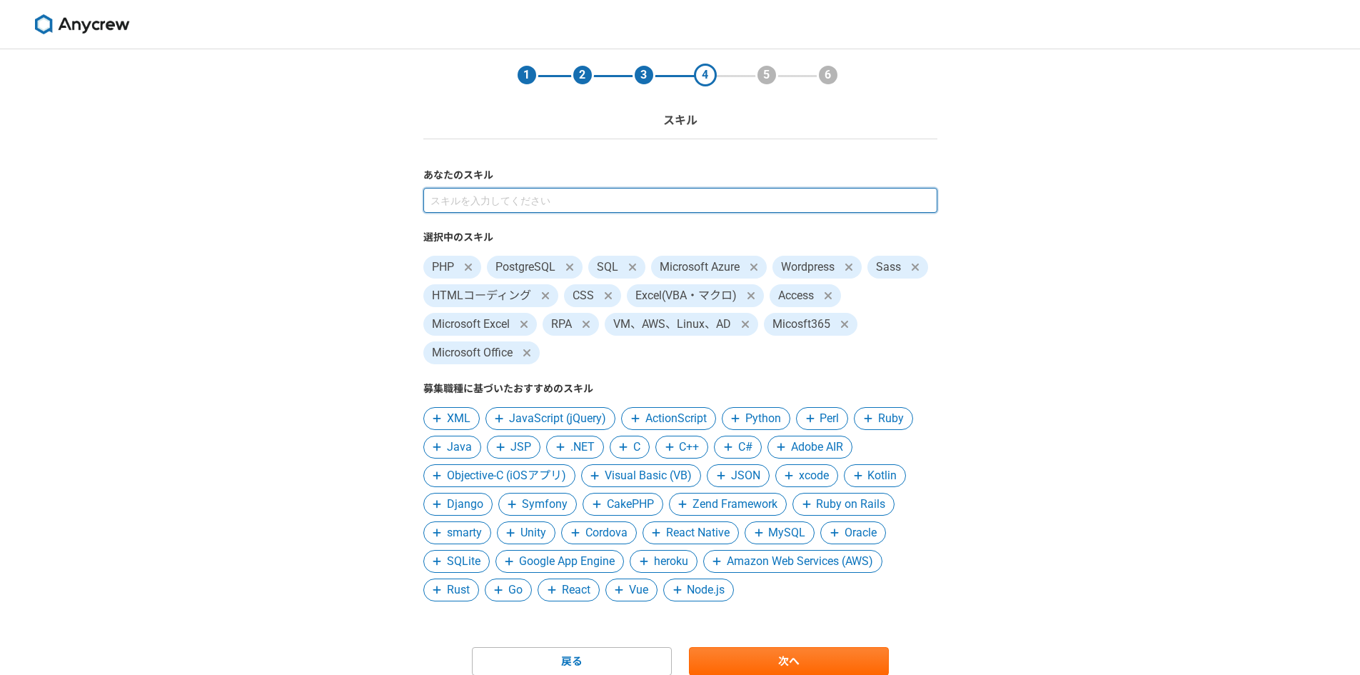
click at [558, 202] on input at bounding box center [680, 200] width 514 height 25
type input "microsoft teams"
click at [558, 202] on input at bounding box center [680, 200] width 514 height 25
click at [535, 206] on input at bounding box center [680, 200] width 514 height 25
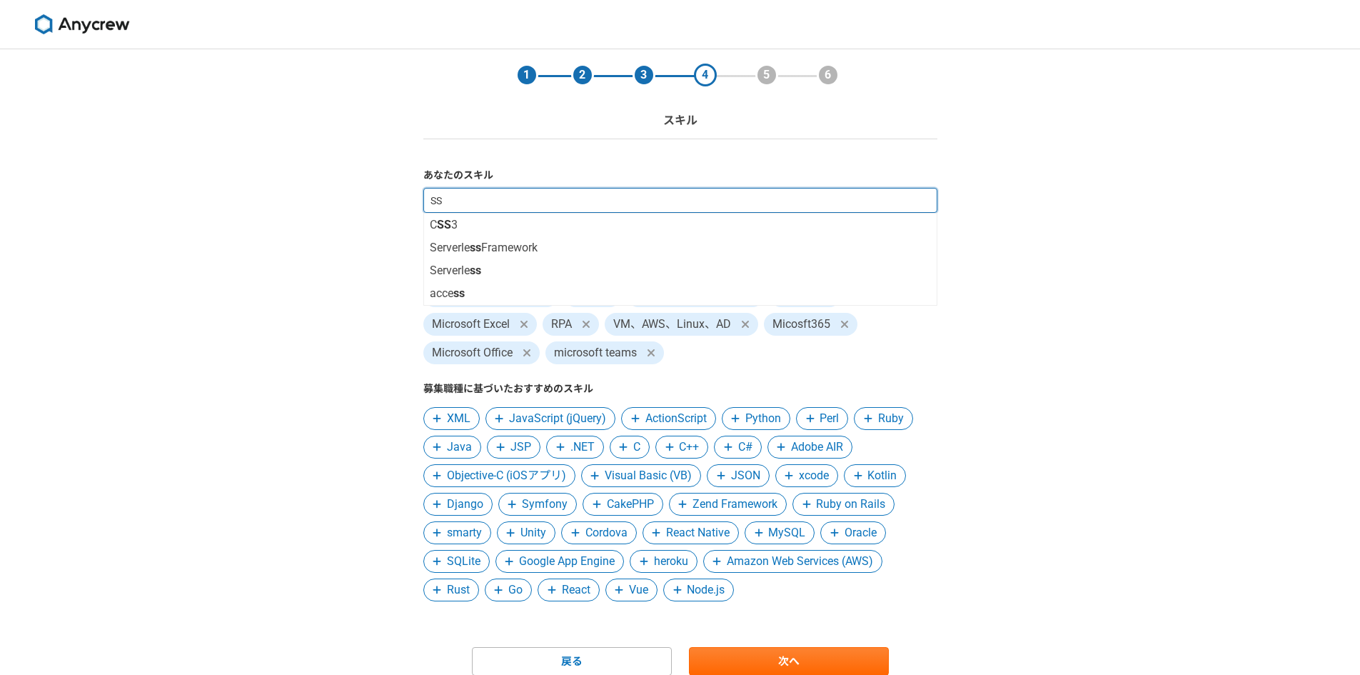
type input "SSL"
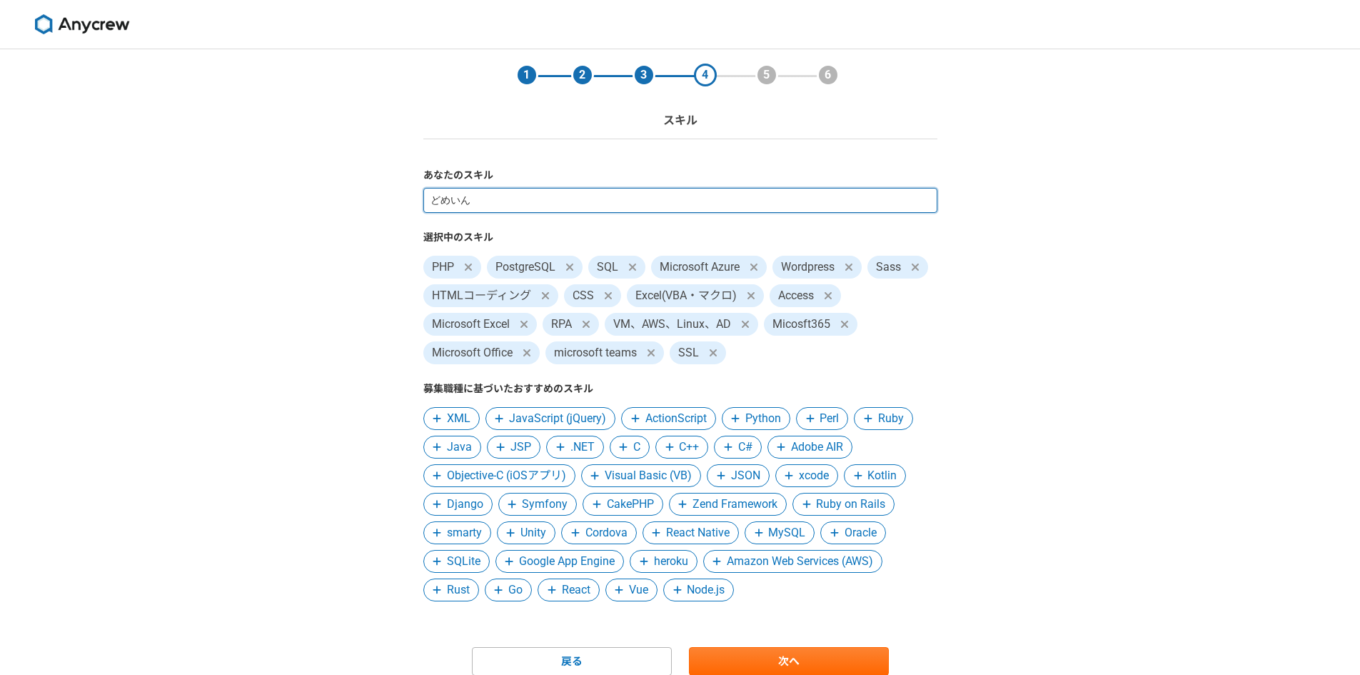
type input "ドメイン"
type input "ドキュメント"
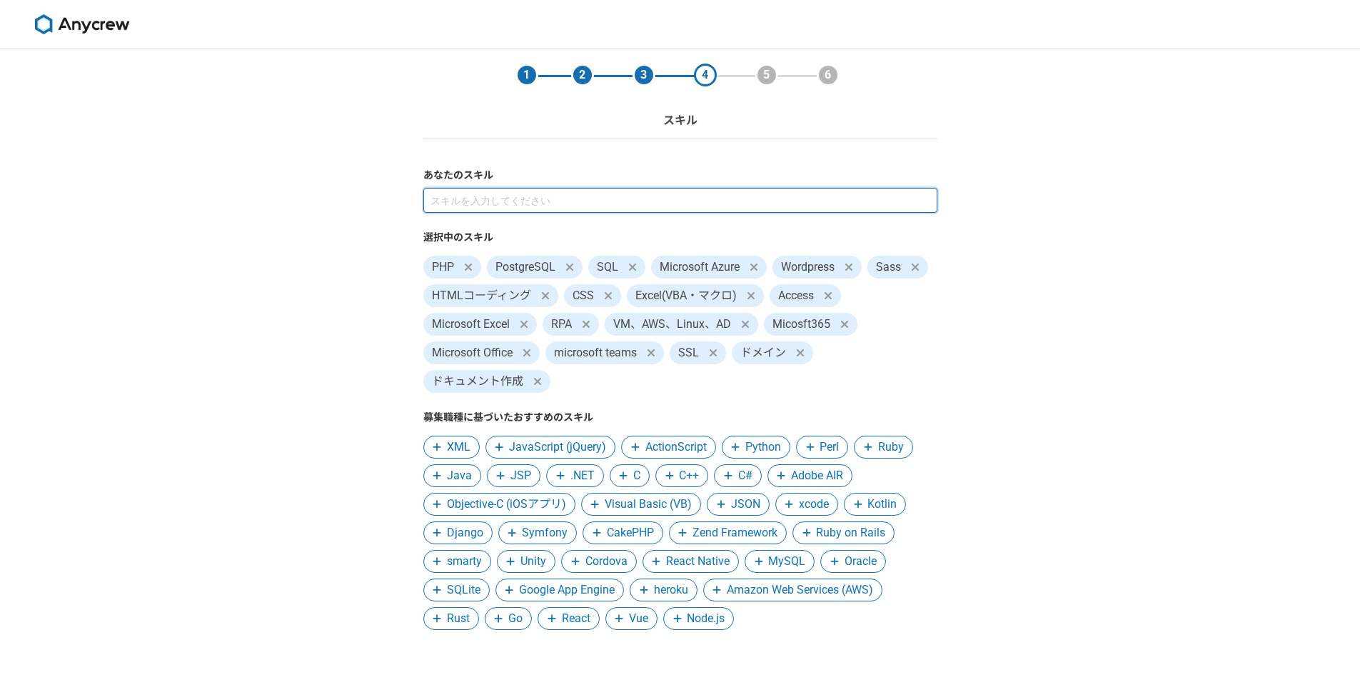
click at [500, 201] on input at bounding box center [680, 200] width 514 height 25
type input "ヘルプデスク"
type input "き"
type input "IT機器の修理"
type input "webサイト"
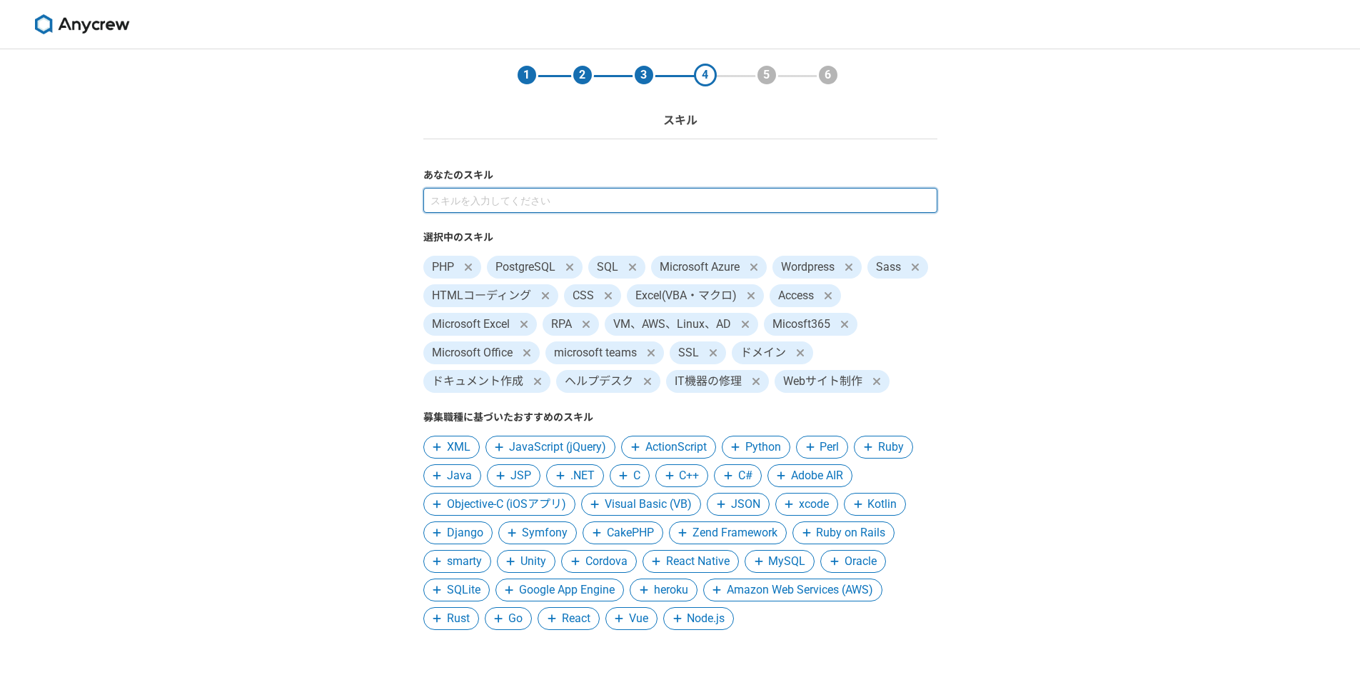
click at [525, 205] on input at bounding box center [680, 200] width 514 height 25
type input "う"
type input "webサイト"
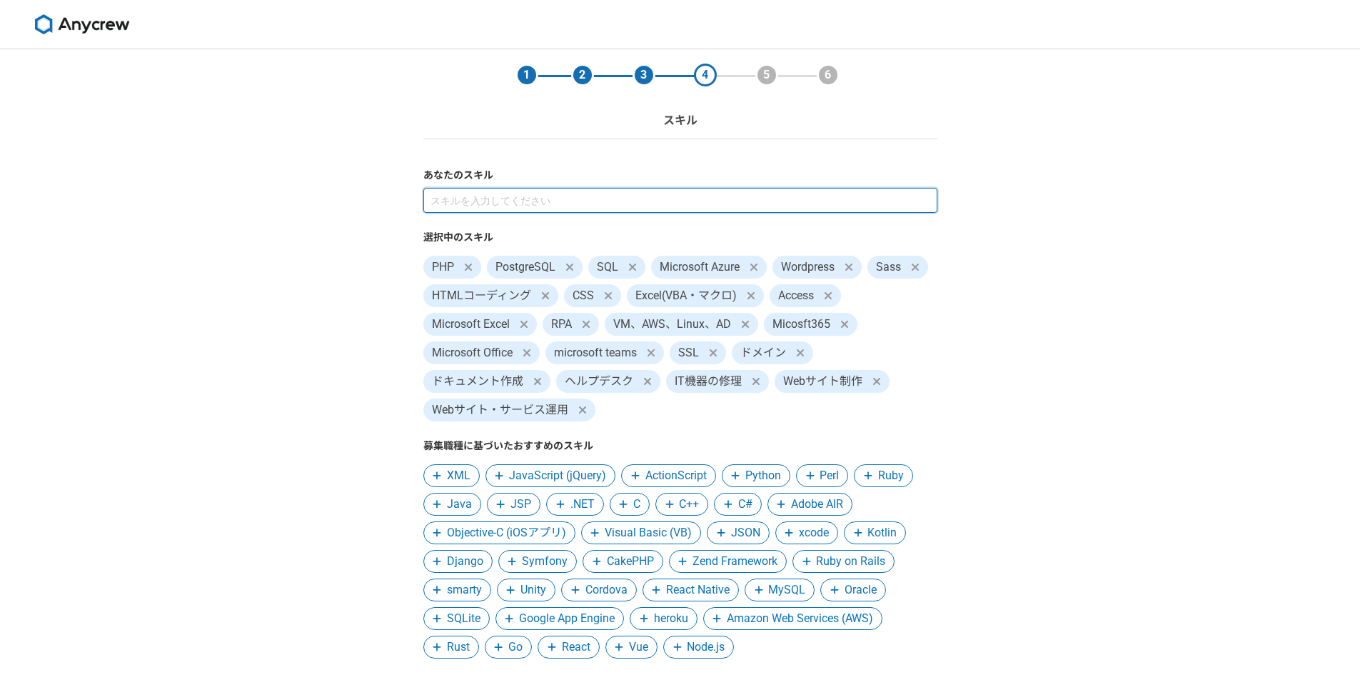
click at [501, 194] on input at bounding box center [680, 200] width 514 height 25
type input "ネットワーク"
click at [527, 202] on input at bounding box center [680, 200] width 514 height 25
type input "ネットワーク障害対応"
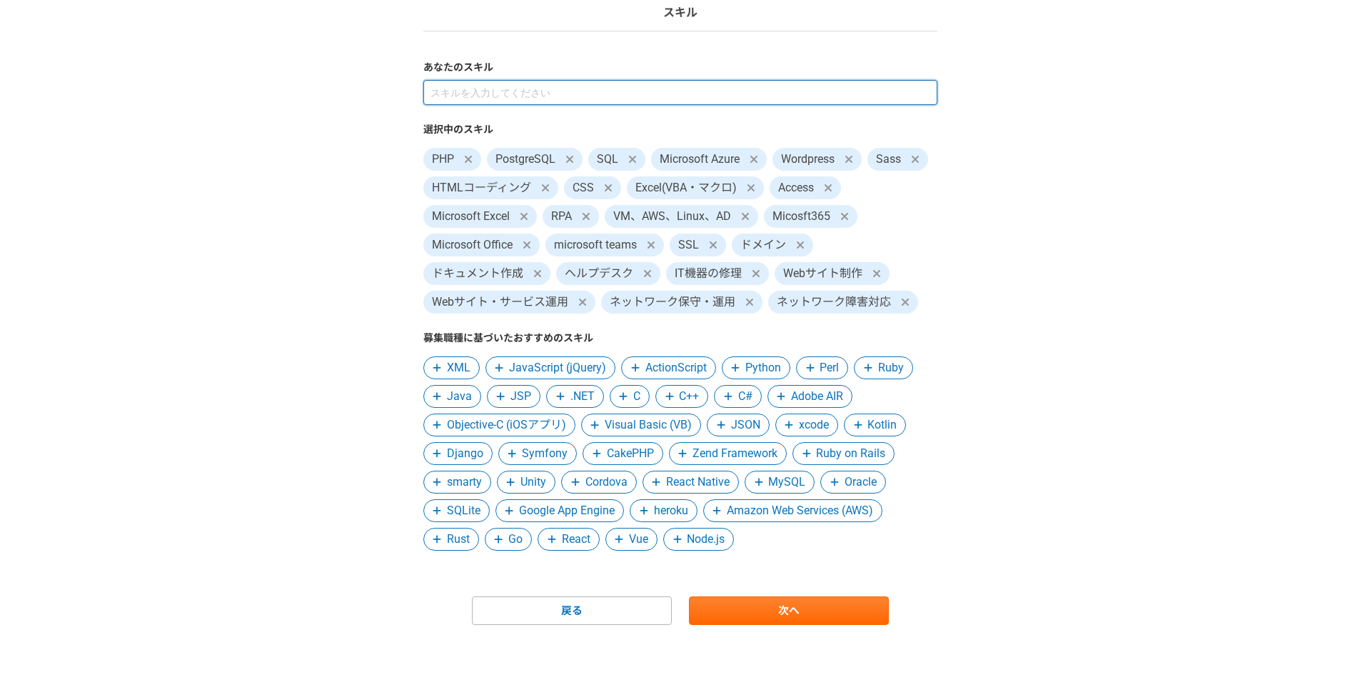
scroll to position [115, 0]
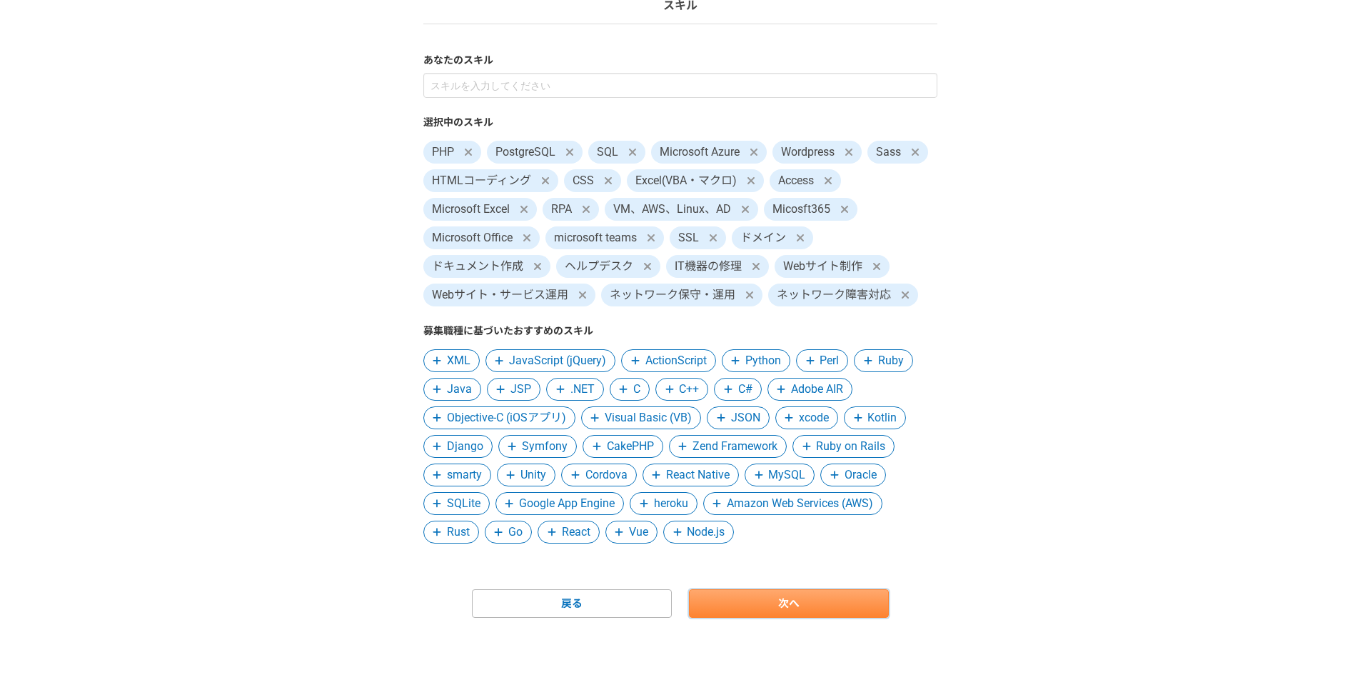
click at [728, 611] on link "次へ" at bounding box center [789, 603] width 200 height 29
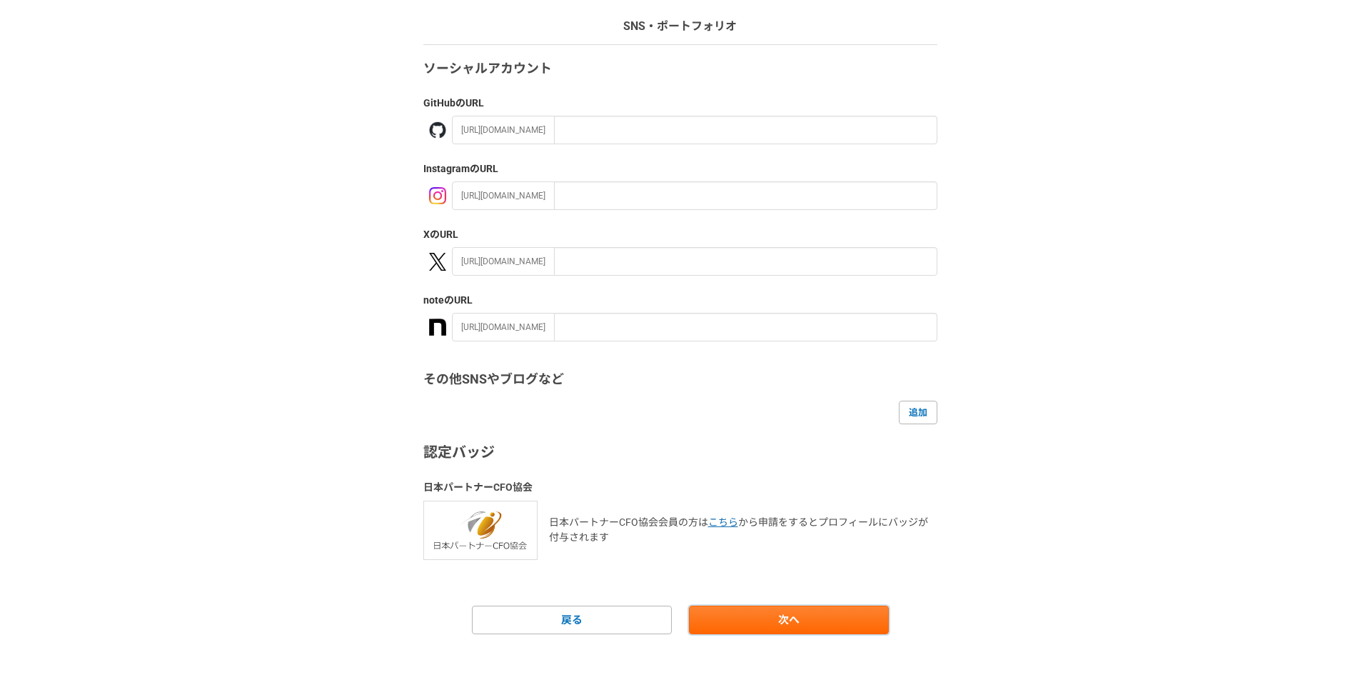
scroll to position [111, 0]
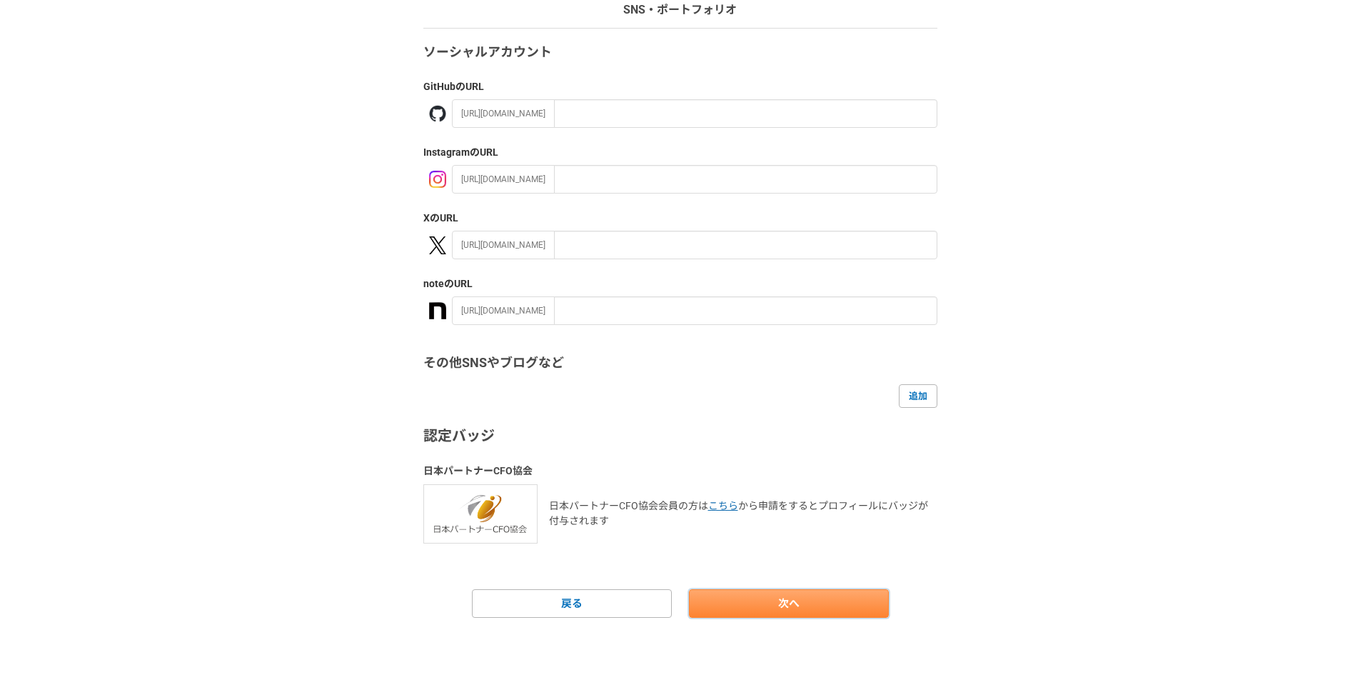
click at [832, 593] on link "次へ" at bounding box center [789, 603] width 200 height 29
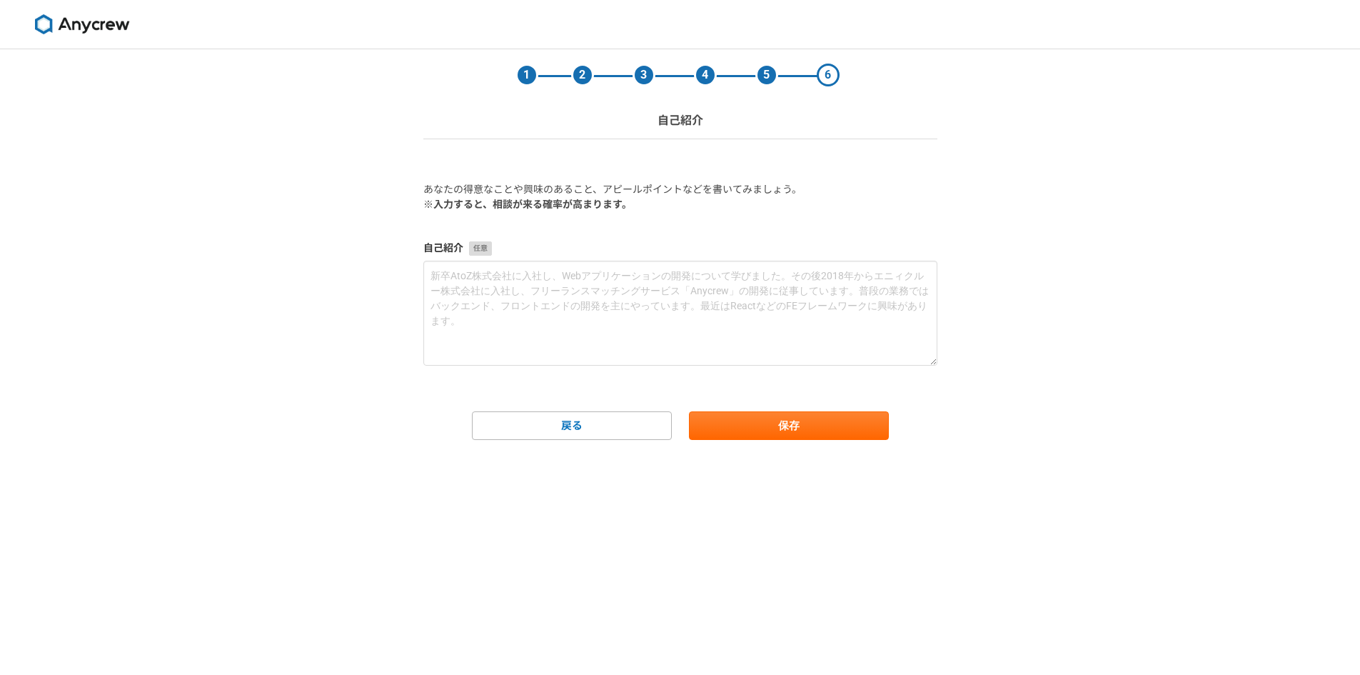
scroll to position [0, 0]
click at [819, 419] on button "保存" at bounding box center [789, 425] width 200 height 29
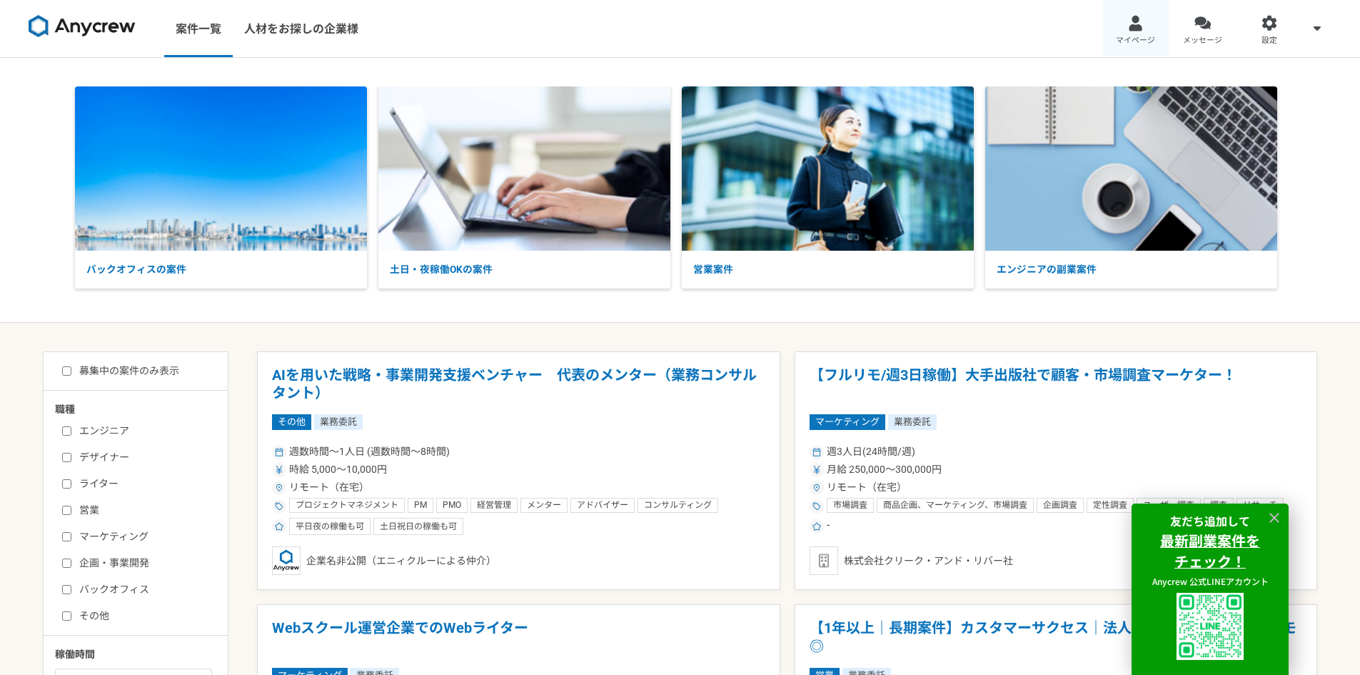
click at [1127, 26] on link "マイページ" at bounding box center [1136, 28] width 67 height 57
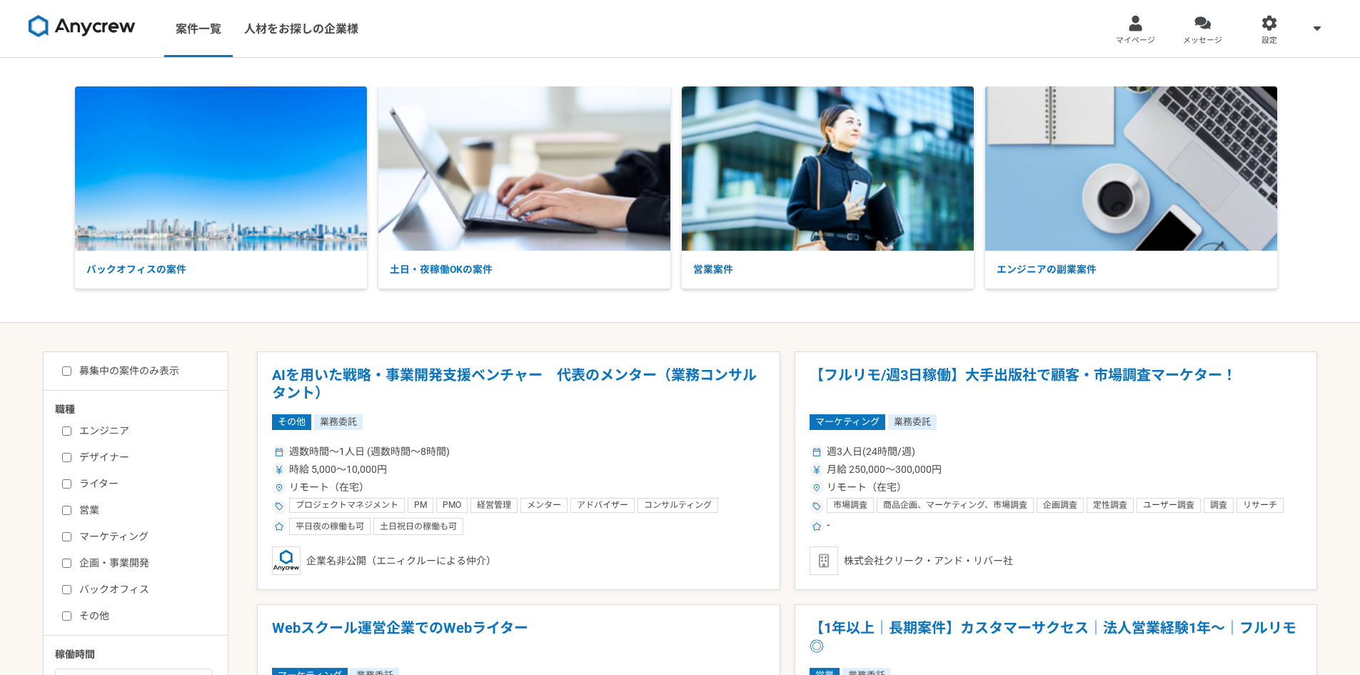
click at [29, 131] on div "バックオフィスの案件 土日・夜稼働OKの案件 営業案件 エンジニアの副業案件" at bounding box center [680, 189] width 1360 height 207
